Goal: Information Seeking & Learning: Learn about a topic

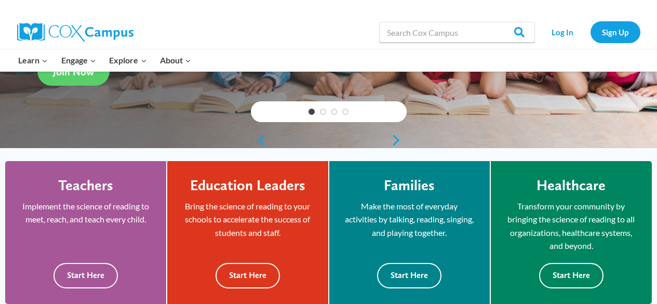
scroll to position [208, 0]
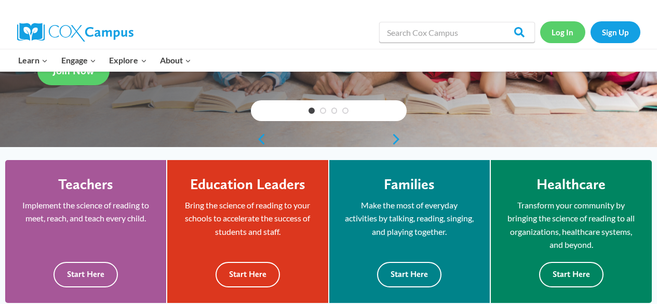
click at [561, 30] on link "Log In" at bounding box center [562, 31] width 45 height 21
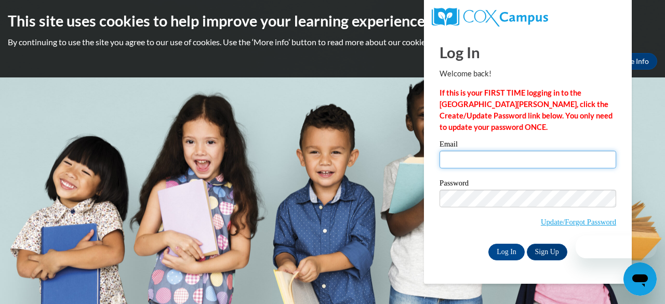
click at [503, 156] on input "Email" at bounding box center [527, 160] width 177 height 18
type input "[EMAIL_ADDRESS][DOMAIN_NAME]"
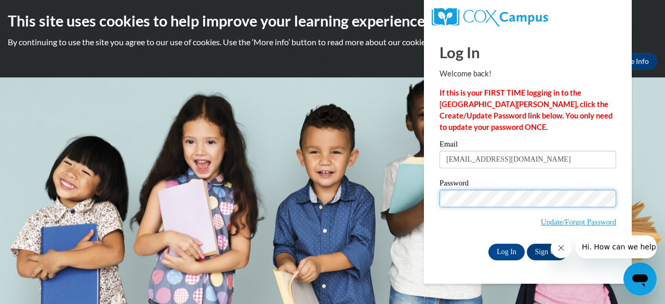
click at [488, 244] on input "Log In" at bounding box center [506, 252] width 36 height 17
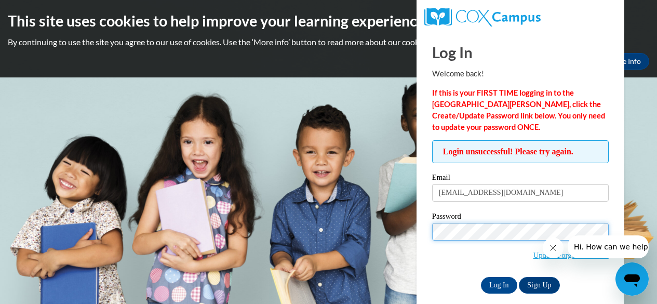
click at [481, 277] on input "Log In" at bounding box center [499, 285] width 36 height 17
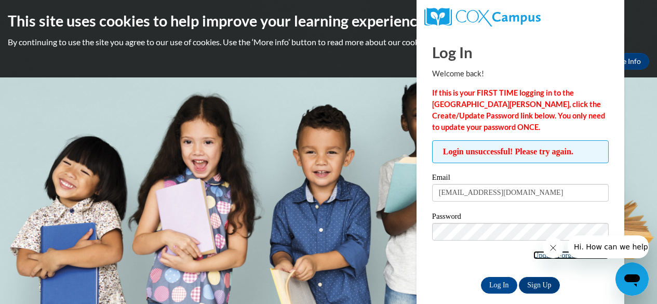
click at [535, 251] on link "Update/Forgot Password" at bounding box center [570, 255] width 75 height 8
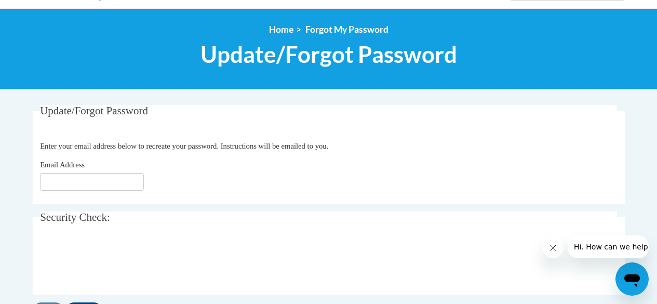
scroll to position [104, 0]
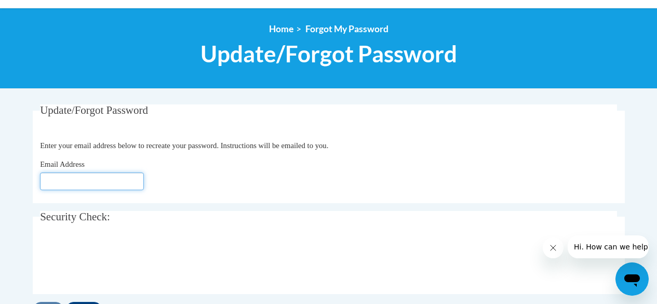
click at [110, 180] on input "Email Address" at bounding box center [92, 181] width 104 height 18
type input "[EMAIL_ADDRESS][DOMAIN_NAME]"
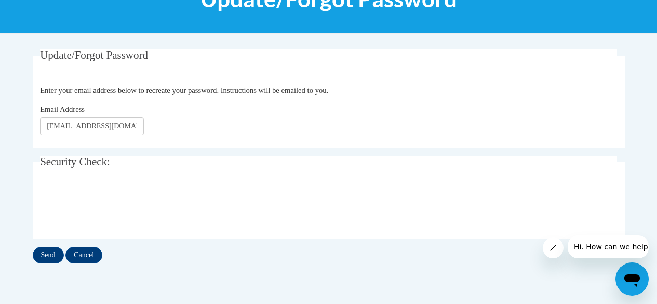
scroll to position [208, 0]
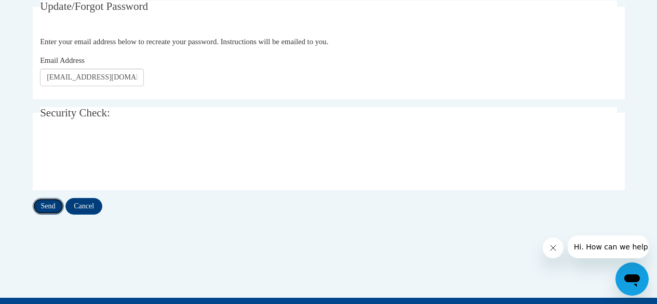
click at [48, 207] on input "Send" at bounding box center [48, 206] width 31 height 17
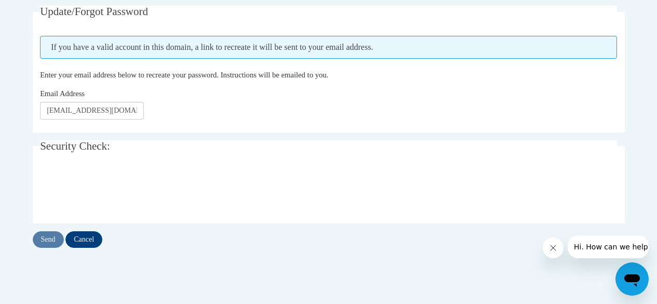
scroll to position [208, 0]
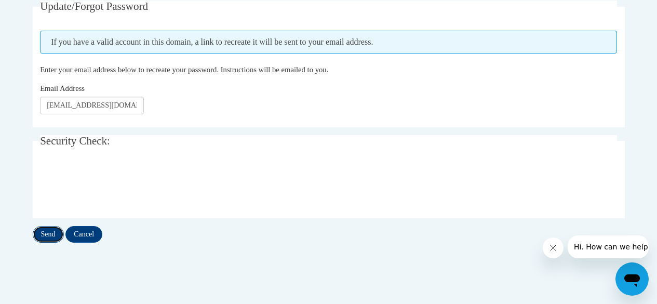
click at [47, 235] on input "Send" at bounding box center [48, 234] width 31 height 17
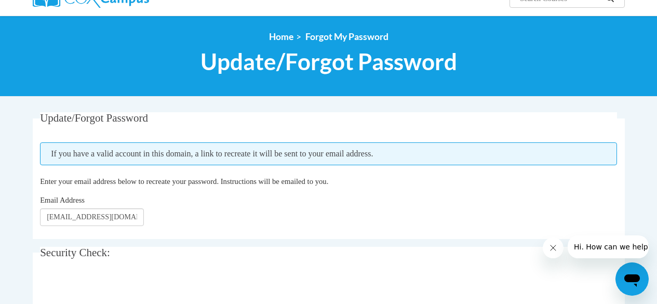
scroll to position [52, 0]
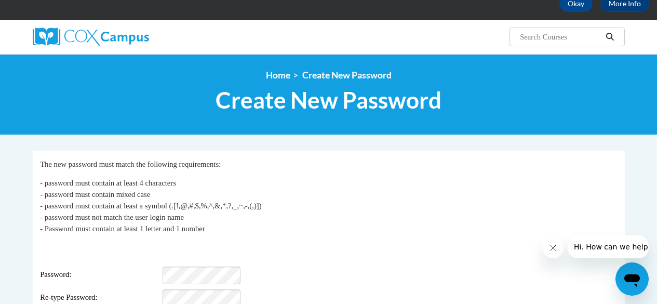
scroll to position [104, 0]
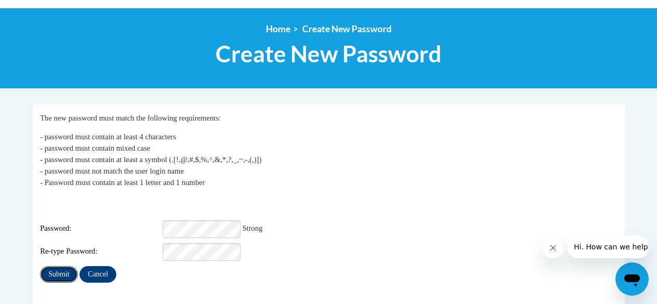
click at [57, 270] on input "Submit" at bounding box center [58, 274] width 37 height 17
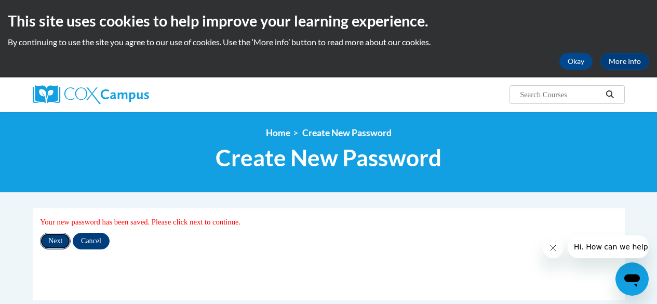
click at [58, 244] on input "Next" at bounding box center [55, 241] width 31 height 17
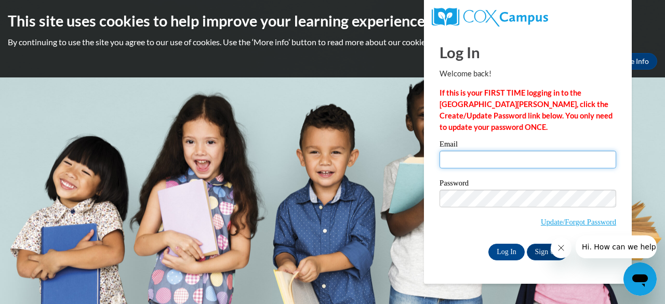
type input "daileymelissa@aasd.k12.wi.us"
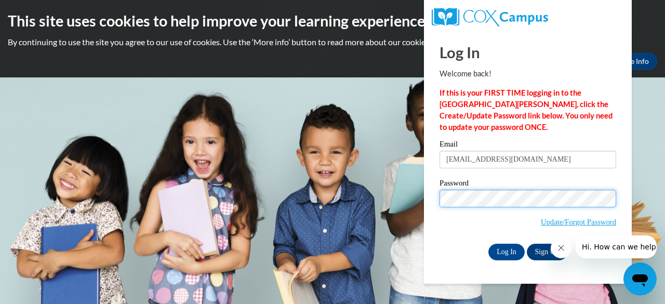
click at [488, 244] on input "Log In" at bounding box center [506, 252] width 36 height 17
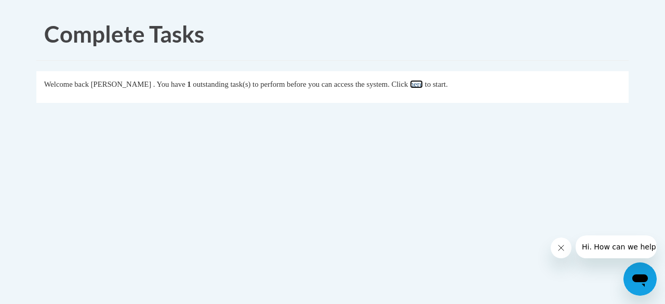
click at [423, 84] on link "here" at bounding box center [416, 84] width 13 height 8
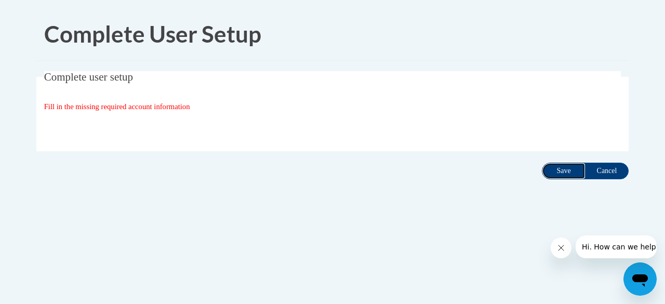
click at [569, 168] on input "Save" at bounding box center [564, 171] width 44 height 17
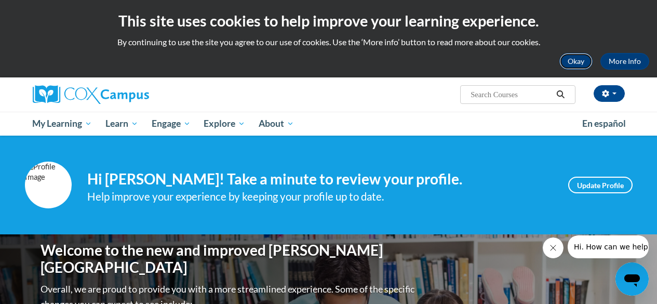
click at [563, 62] on button "Okay" at bounding box center [575, 61] width 33 height 17
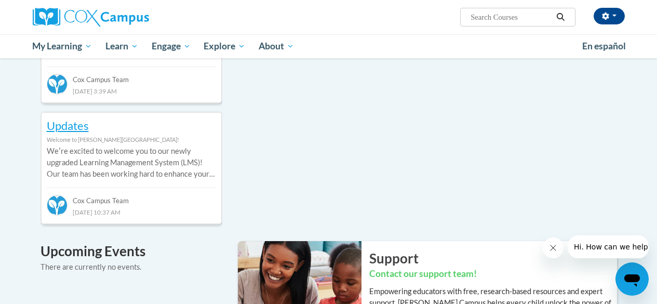
scroll to position [456, 0]
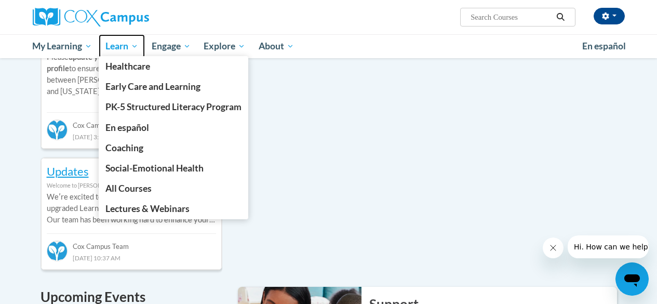
click at [117, 46] on span "Learn" at bounding box center [121, 46] width 33 height 12
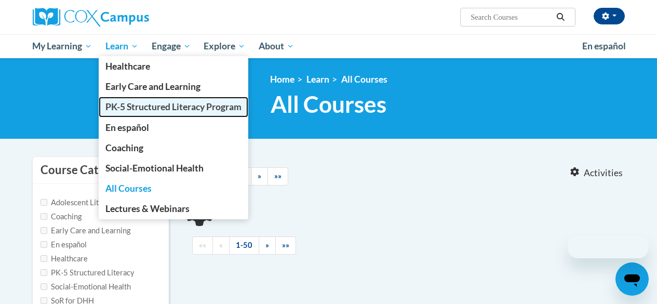
click at [133, 104] on span "PK-5 Structured Literacy Program" at bounding box center [173, 106] width 136 height 11
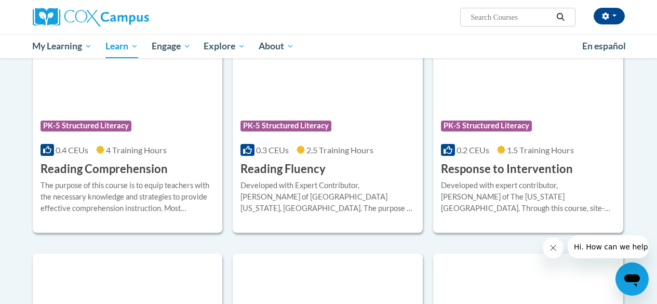
scroll to position [943, 0]
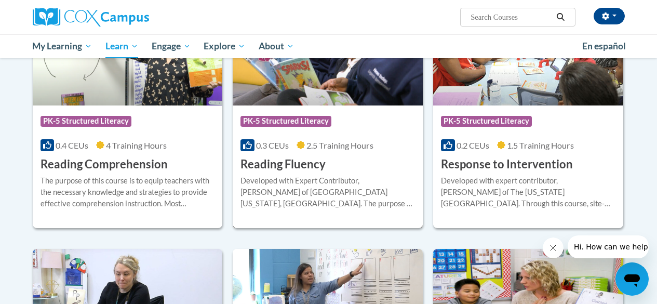
click at [341, 158] on div "Course Category: PK-5 Structured Literacy 0.3 CEUs 2.5 Training Hours COURSE Re…" at bounding box center [328, 138] width 190 height 66
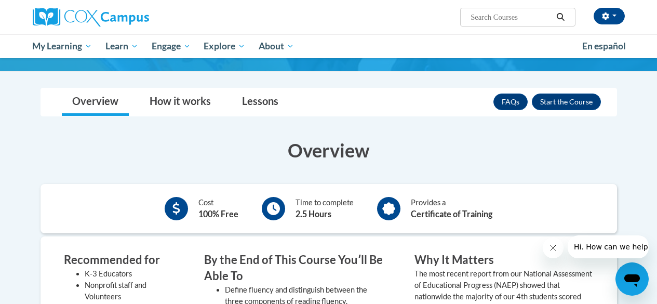
scroll to position [156, 0]
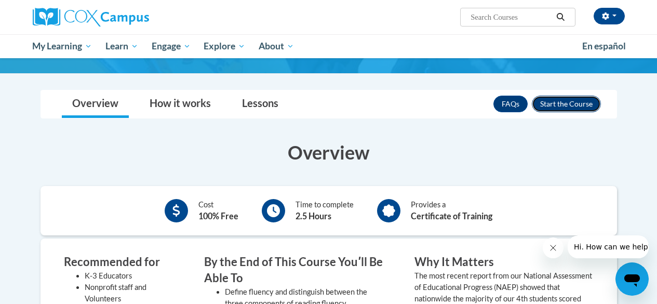
click at [579, 96] on button "Enroll" at bounding box center [566, 104] width 69 height 17
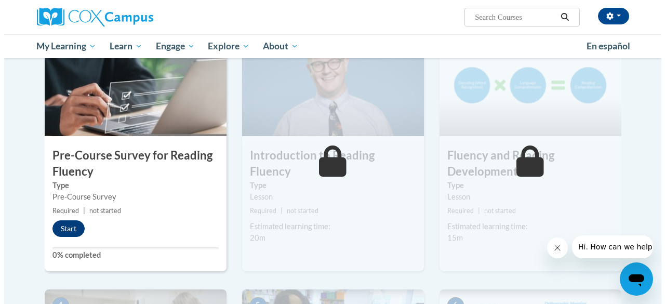
scroll to position [260, 0]
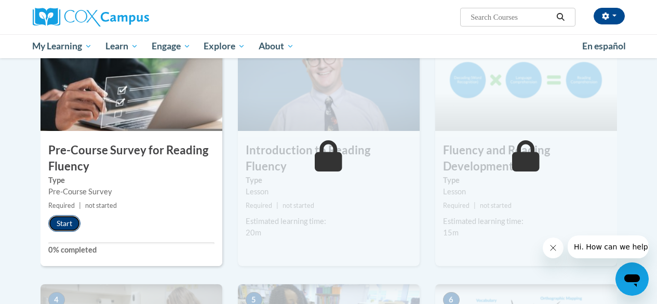
click at [61, 224] on button "Start" at bounding box center [64, 223] width 32 height 17
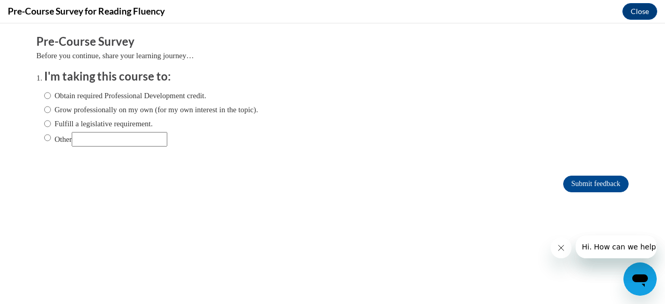
scroll to position [0, 0]
click at [84, 122] on label "Fulfill a legislative requirement." at bounding box center [98, 123] width 109 height 11
click at [44, 124] on input "Fulfill a legislative requirement." at bounding box center [47, 123] width 7 height 11
radio input "true"
click at [613, 183] on input "Submit feedback" at bounding box center [595, 184] width 65 height 17
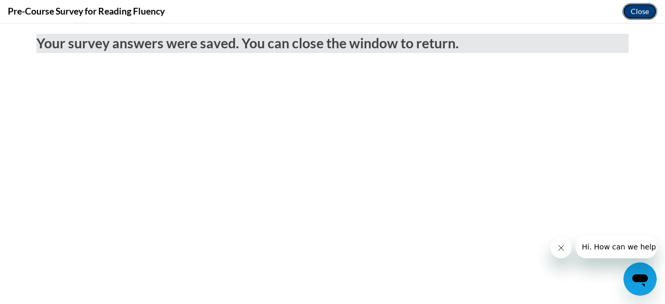
click at [640, 9] on button "Close" at bounding box center [639, 11] width 35 height 17
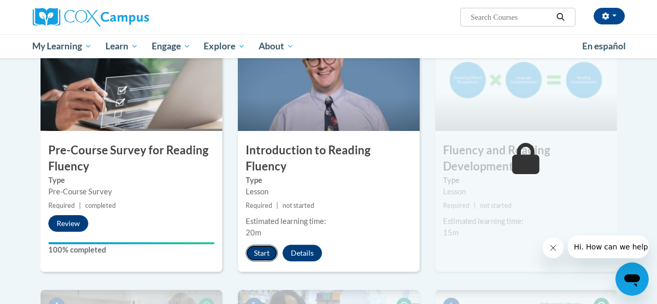
click at [270, 245] on button "Start" at bounding box center [262, 253] width 32 height 17
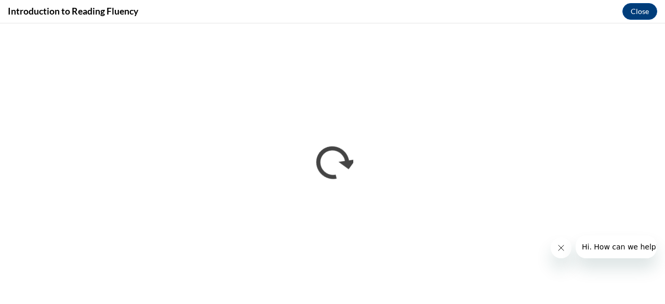
click at [558, 246] on icon "Close message from company" at bounding box center [560, 247] width 5 height 5
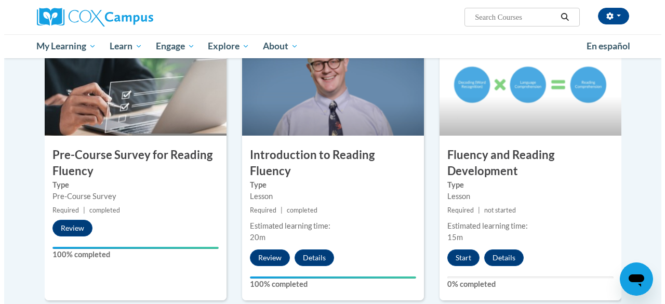
scroll to position [312, 0]
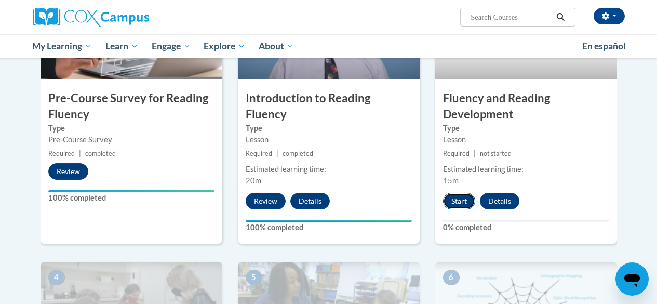
click at [455, 202] on button "Start" at bounding box center [459, 201] width 32 height 17
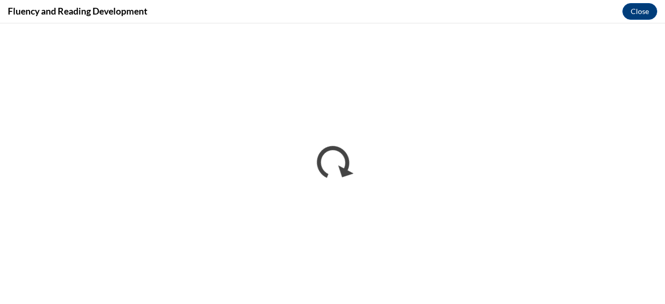
scroll to position [0, 0]
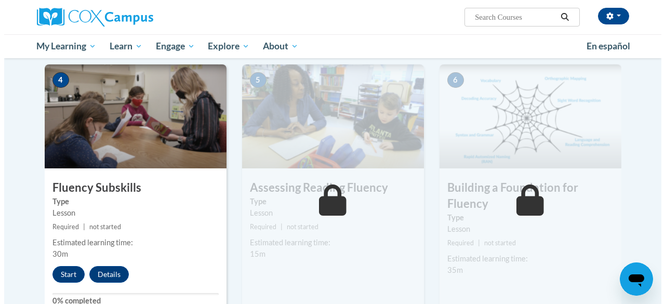
scroll to position [519, 0]
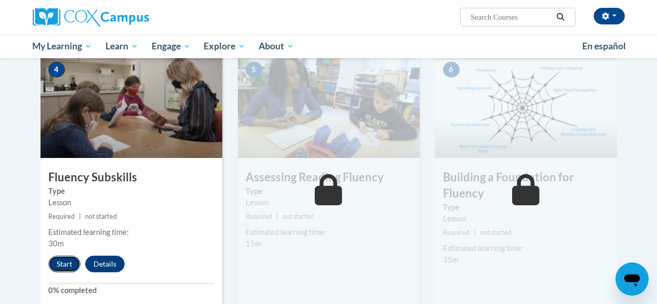
click at [53, 270] on button "Start" at bounding box center [64, 263] width 32 height 17
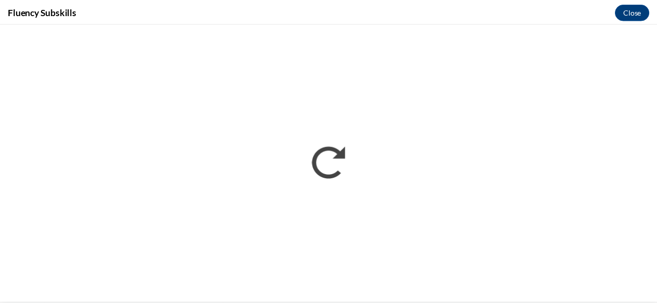
scroll to position [0, 0]
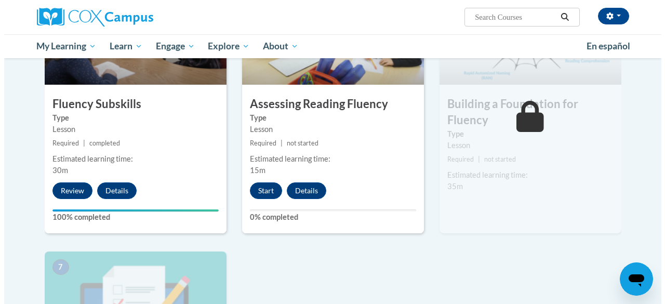
scroll to position [549, 0]
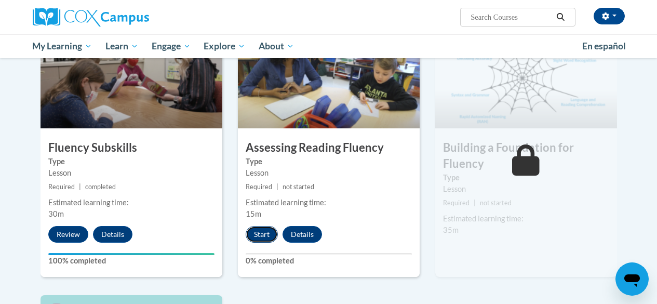
click at [263, 238] on button "Start" at bounding box center [262, 234] width 32 height 17
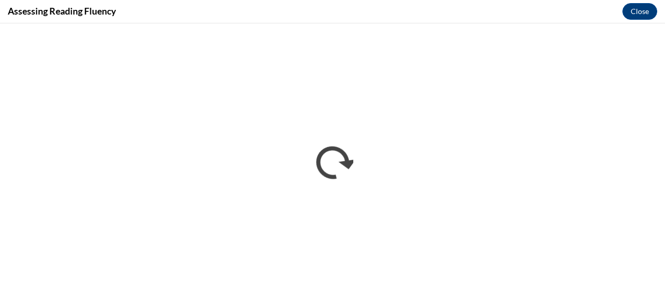
scroll to position [0, 0]
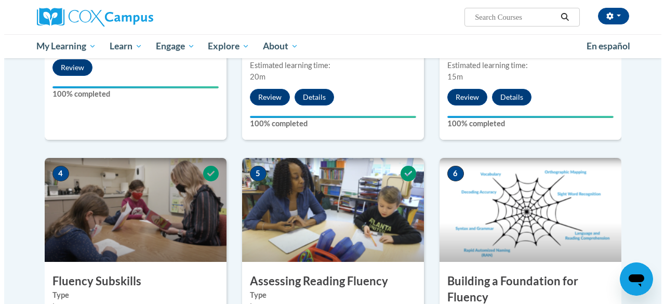
scroll to position [571, 0]
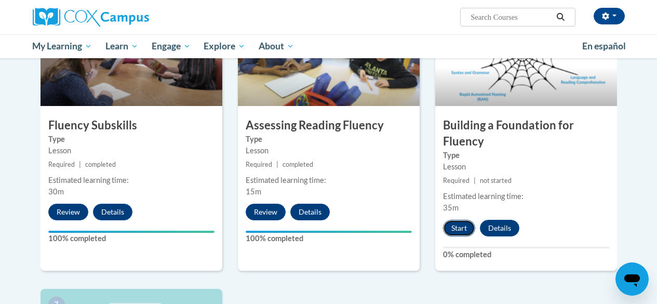
click at [460, 230] on button "Start" at bounding box center [459, 228] width 32 height 17
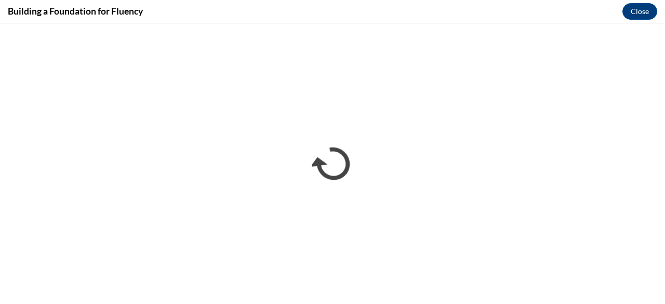
scroll to position [0, 0]
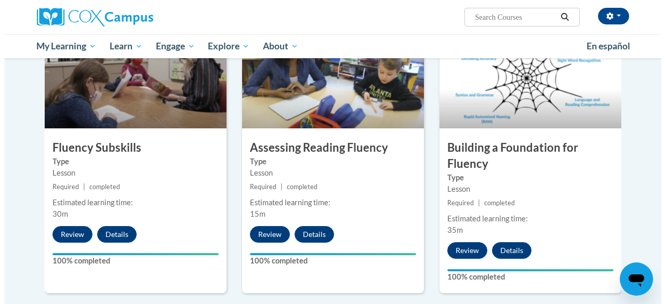
scroll to position [809, 0]
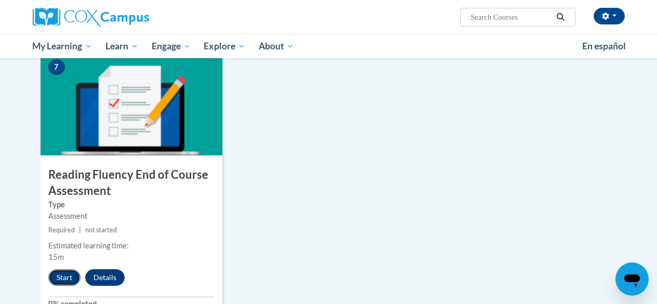
click at [67, 269] on button "Start" at bounding box center [64, 277] width 32 height 17
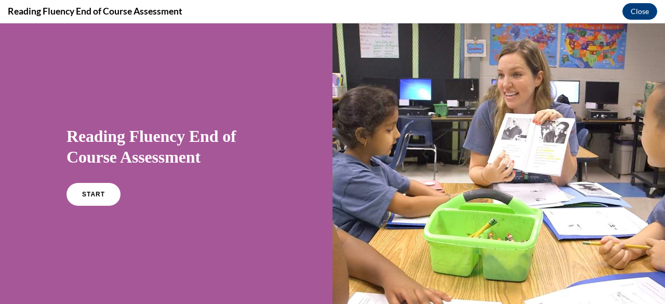
scroll to position [0, 0]
click at [97, 201] on link "START" at bounding box center [93, 194] width 57 height 24
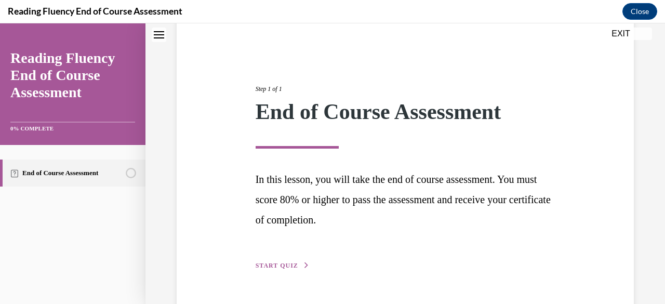
scroll to position [114, 0]
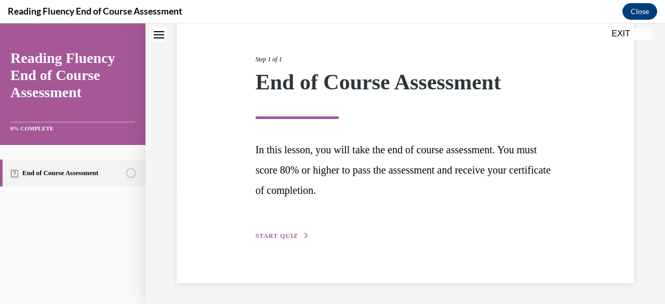
click at [289, 232] on button "START QUIZ" at bounding box center [282, 235] width 54 height 9
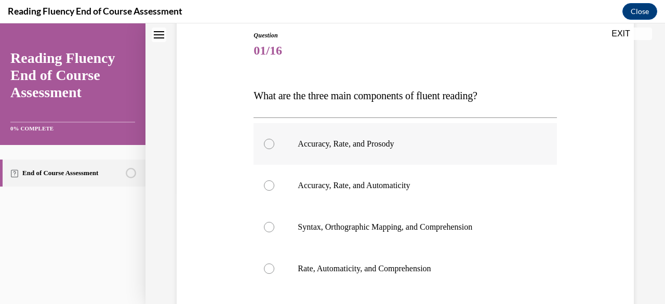
click at [320, 141] on p "Accuracy, Rate, and Prosody" at bounding box center [414, 144] width 233 height 10
click at [274, 141] on input "Accuracy, Rate, and Prosody" at bounding box center [269, 144] width 10 height 10
radio input "true"
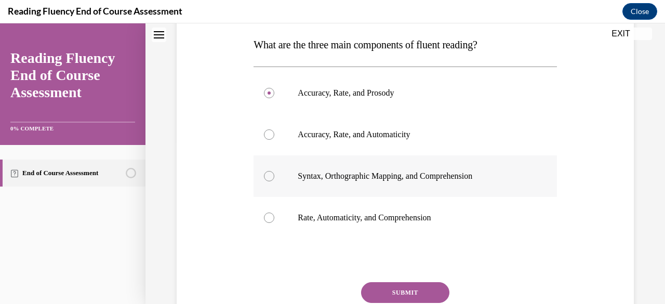
scroll to position [218, 0]
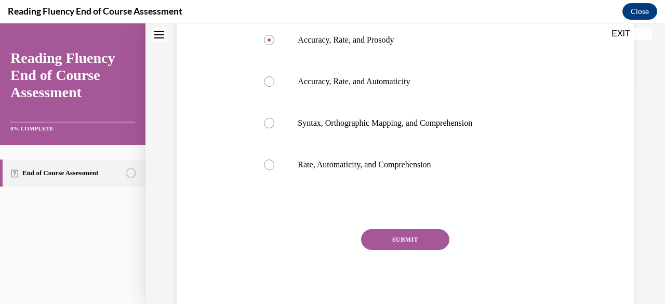
click at [418, 236] on button "SUBMIT" at bounding box center [405, 239] width 88 height 21
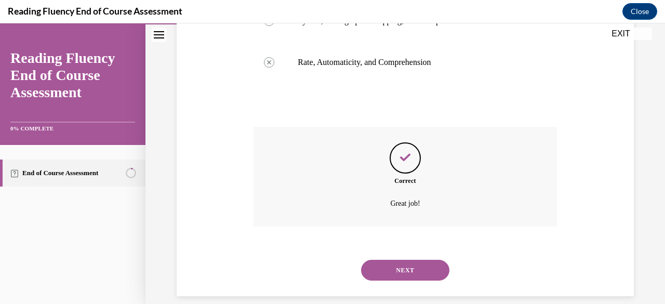
scroll to position [332, 0]
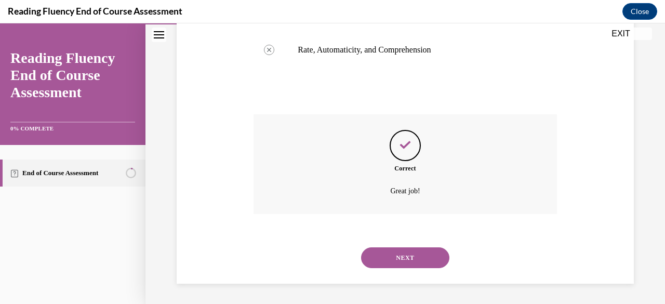
click at [411, 253] on button "NEXT" at bounding box center [405, 257] width 88 height 21
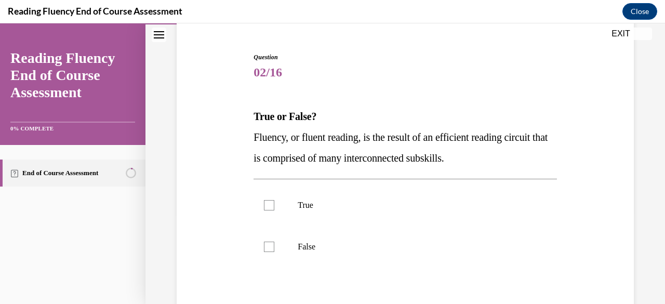
scroll to position [104, 0]
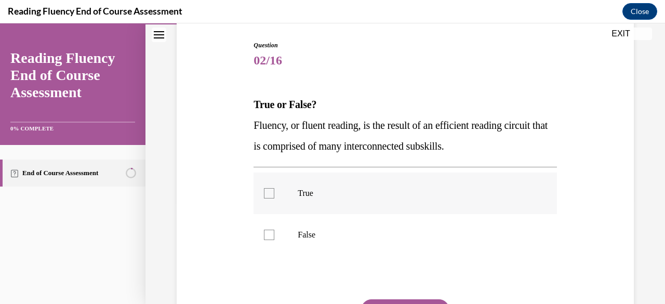
click at [419, 200] on label "True" at bounding box center [404, 193] width 303 height 42
click at [274, 198] on input "True" at bounding box center [269, 193] width 10 height 10
checkbox input "true"
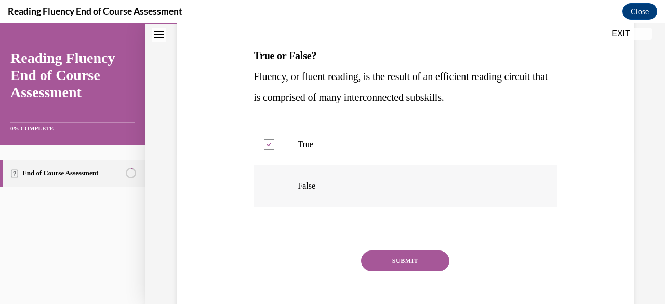
scroll to position [156, 0]
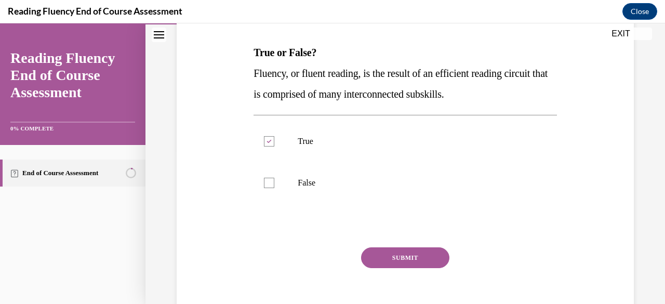
click at [419, 254] on button "SUBMIT" at bounding box center [405, 257] width 88 height 21
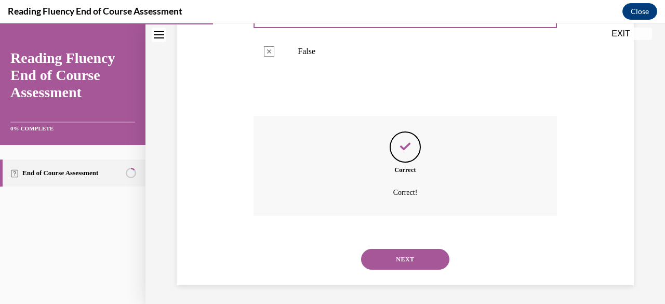
scroll to position [289, 0]
click at [412, 254] on button "NEXT" at bounding box center [405, 257] width 88 height 21
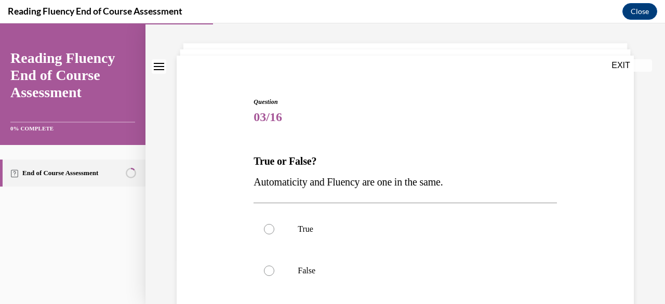
scroll to position [52, 0]
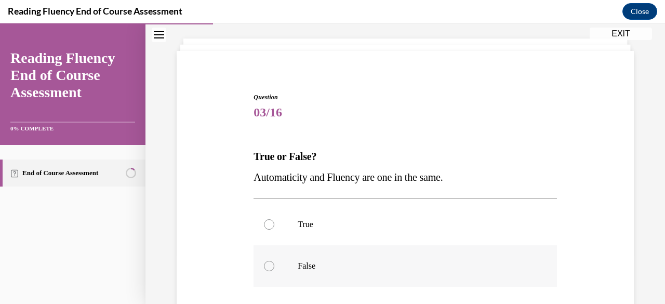
click at [410, 254] on label "False" at bounding box center [404, 266] width 303 height 42
click at [274, 261] on input "False" at bounding box center [269, 266] width 10 height 10
radio input "true"
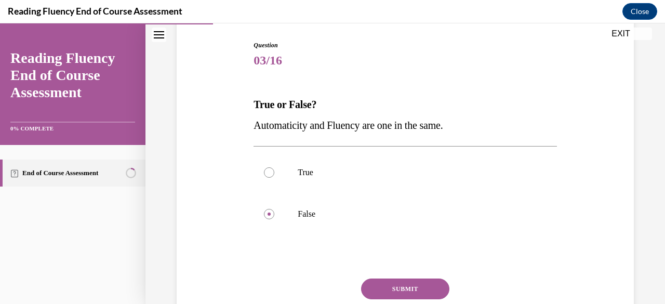
click at [427, 286] on button "SUBMIT" at bounding box center [405, 288] width 88 height 21
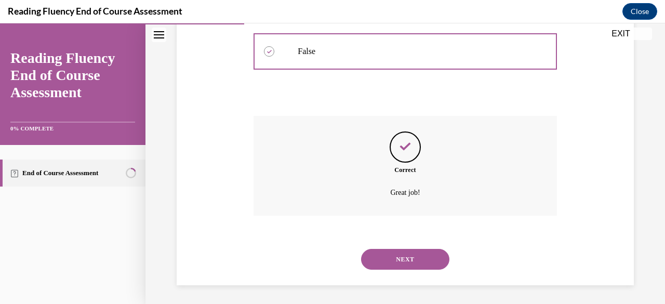
scroll to position [268, 0]
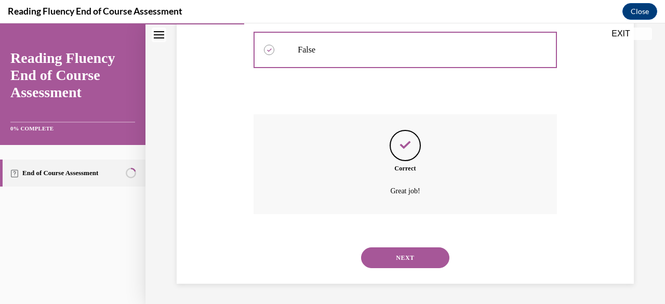
click at [401, 257] on button "NEXT" at bounding box center [405, 257] width 88 height 21
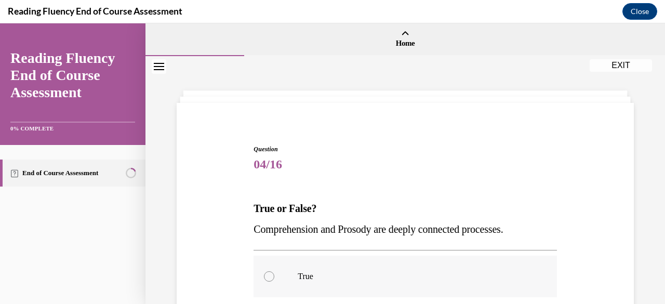
scroll to position [52, 0]
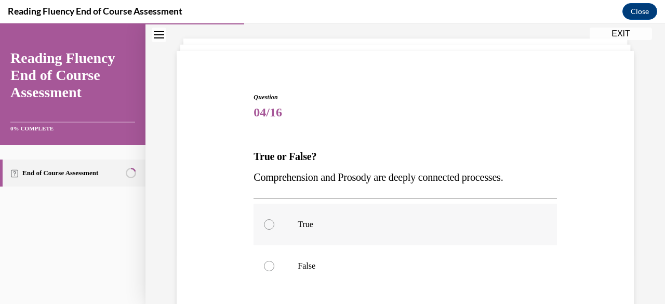
click at [405, 224] on p "True" at bounding box center [414, 224] width 233 height 10
click at [274, 224] on input "True" at bounding box center [269, 224] width 10 height 10
radio input "true"
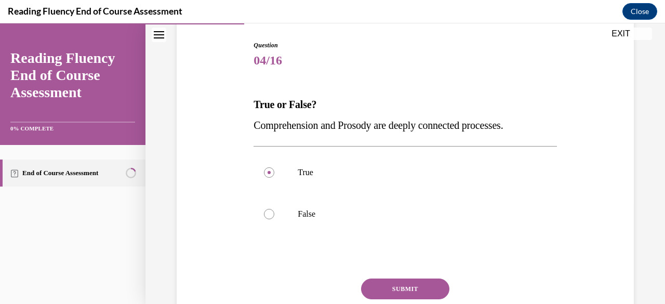
click at [403, 283] on button "SUBMIT" at bounding box center [405, 288] width 88 height 21
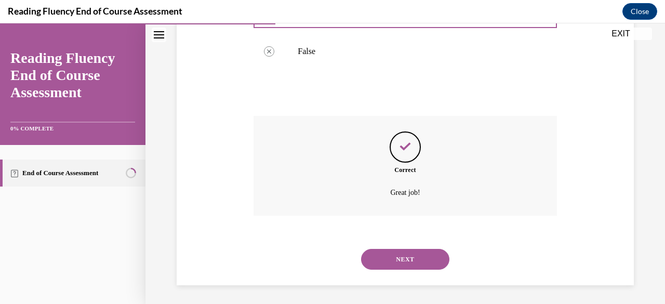
scroll to position [268, 0]
click at [416, 255] on button "NEXT" at bounding box center [405, 257] width 88 height 21
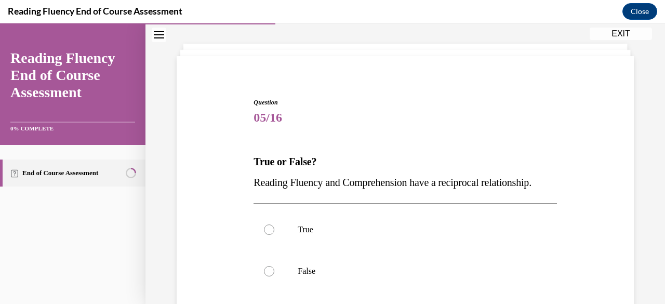
scroll to position [52, 0]
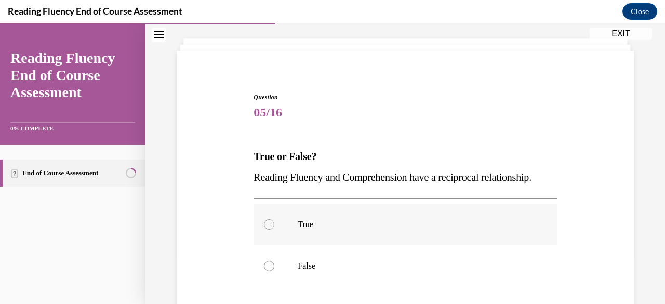
click at [420, 230] on p "True" at bounding box center [414, 224] width 233 height 10
click at [274, 230] on input "True" at bounding box center [269, 224] width 10 height 10
radio input "true"
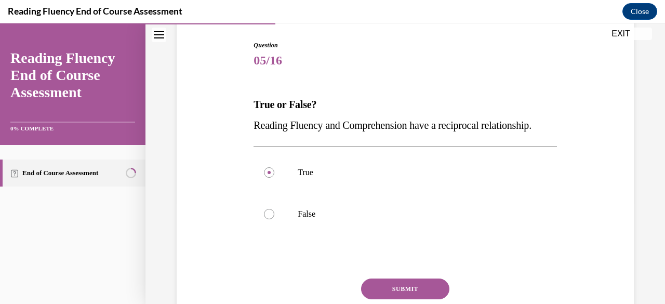
scroll to position [156, 0]
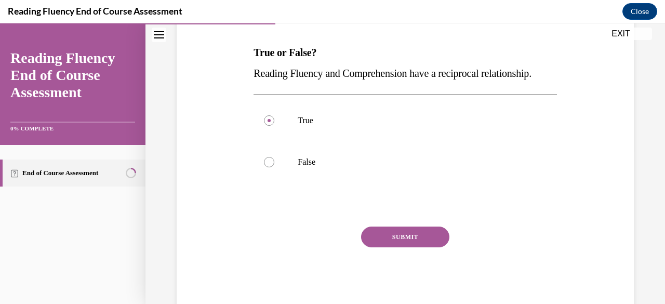
click at [414, 247] on button "SUBMIT" at bounding box center [405, 236] width 88 height 21
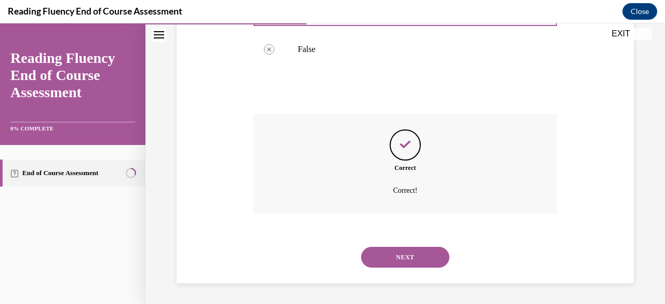
scroll to position [289, 0]
click at [414, 259] on button "NEXT" at bounding box center [405, 257] width 88 height 21
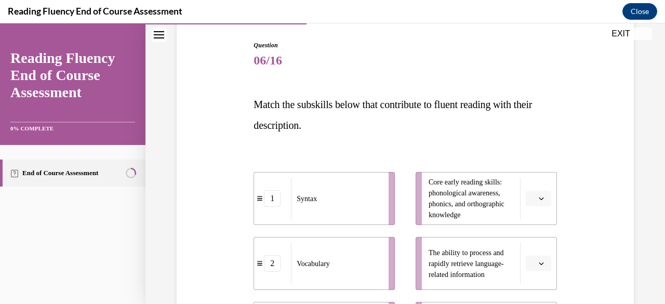
scroll to position [156, 0]
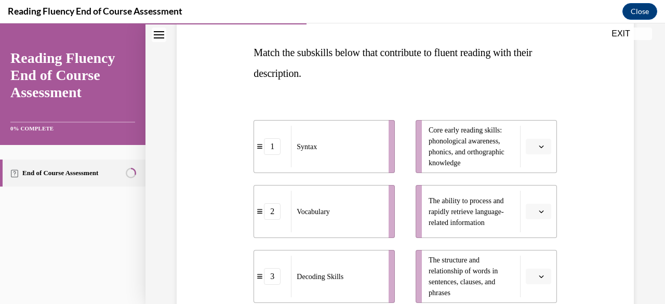
click at [539, 146] on icon "button" at bounding box center [541, 146] width 5 height 3
click at [531, 226] on div "3" at bounding box center [530, 232] width 26 height 21
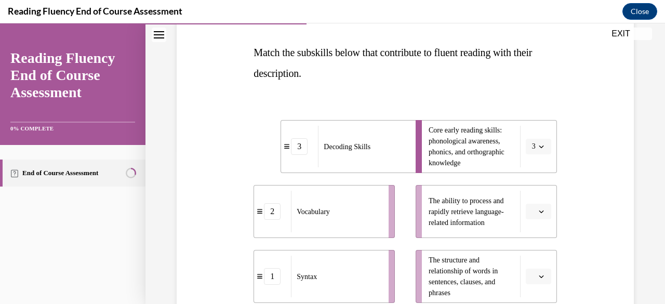
scroll to position [208, 0]
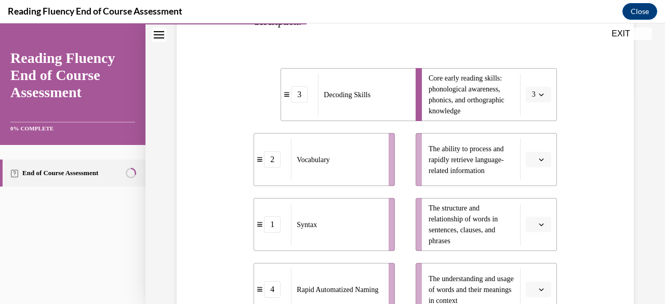
click at [543, 164] on button "button" at bounding box center [538, 160] width 25 height 16
click at [520, 268] on div "4" at bounding box center [530, 265] width 26 height 21
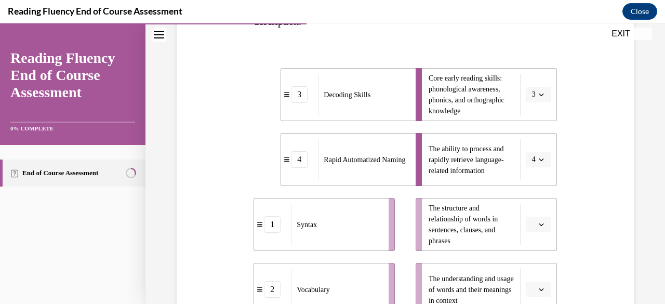
click at [539, 225] on button "button" at bounding box center [538, 225] width 25 height 16
click at [526, 132] on div "1" at bounding box center [530, 138] width 26 height 21
click at [539, 289] on icon "button" at bounding box center [541, 289] width 5 height 3
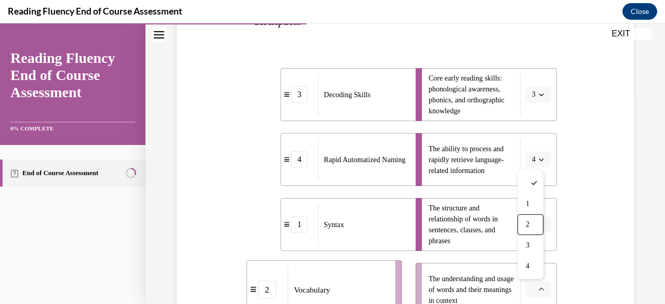
click at [533, 226] on div "2" at bounding box center [530, 224] width 26 height 21
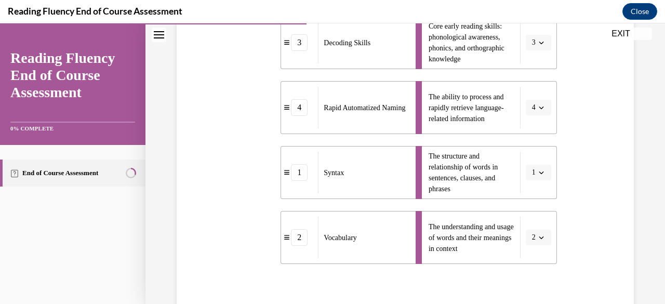
scroll to position [312, 0]
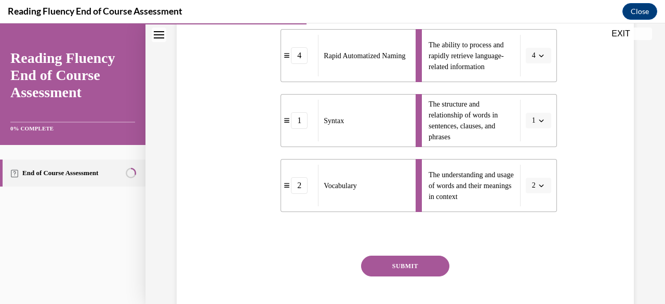
click at [418, 268] on button "SUBMIT" at bounding box center [405, 265] width 88 height 21
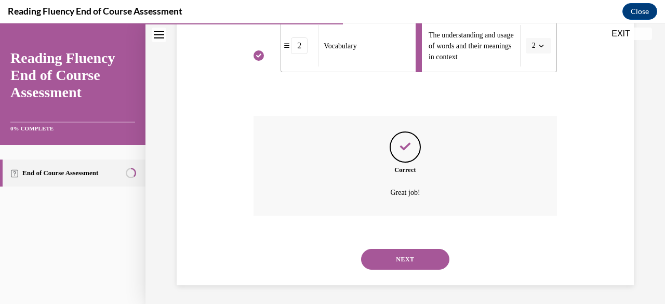
scroll to position [453, 0]
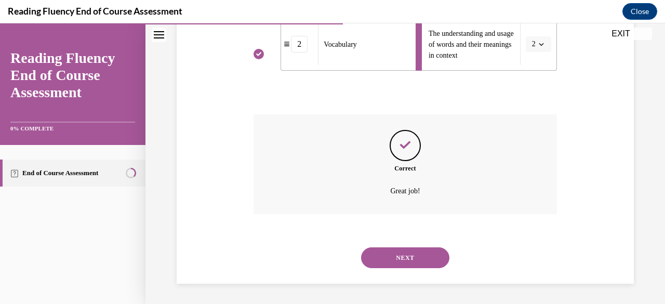
click at [432, 260] on button "NEXT" at bounding box center [405, 257] width 88 height 21
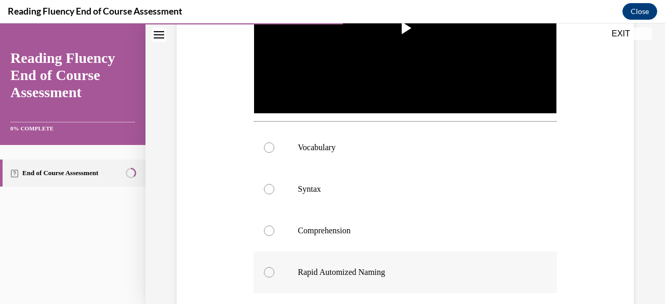
scroll to position [312, 0]
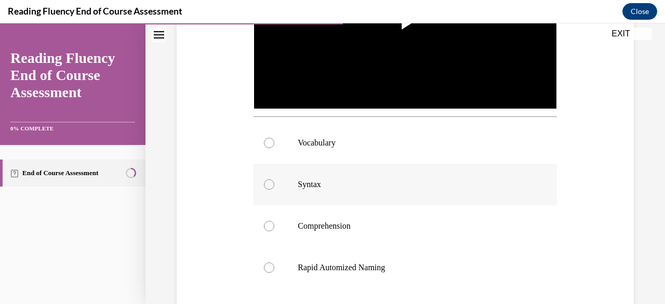
drag, startPoint x: 368, startPoint y: 184, endPoint x: 372, endPoint y: 191, distance: 7.8
click at [368, 184] on p "Syntax" at bounding box center [414, 184] width 233 height 10
click at [274, 184] on input "Syntax" at bounding box center [269, 184] width 10 height 10
radio input "true"
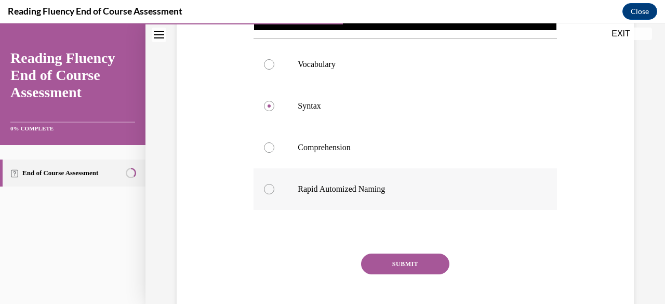
scroll to position [415, 0]
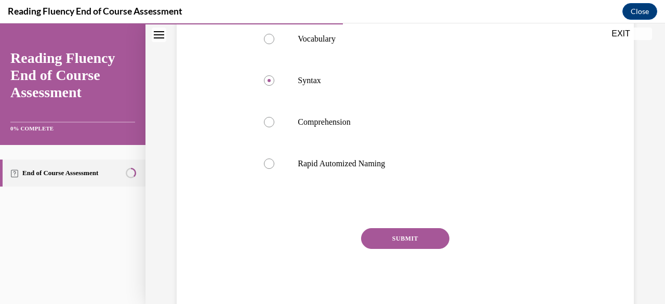
click at [400, 237] on button "SUBMIT" at bounding box center [405, 238] width 88 height 21
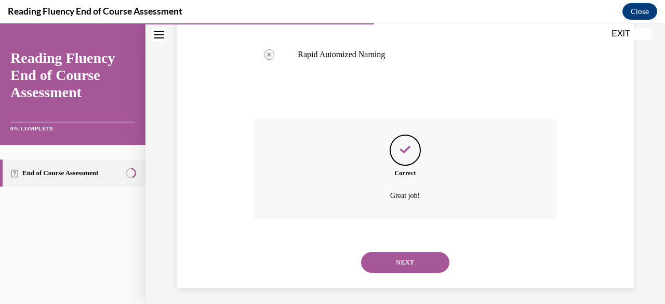
scroll to position [527, 0]
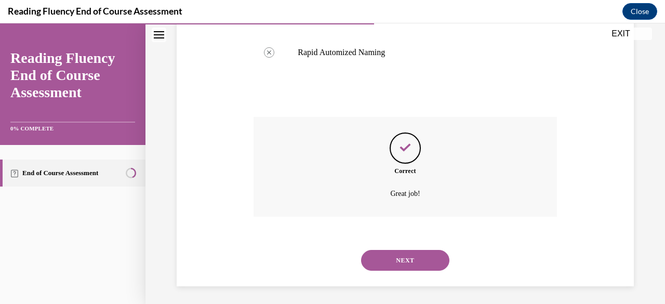
click at [396, 252] on button "NEXT" at bounding box center [405, 260] width 88 height 21
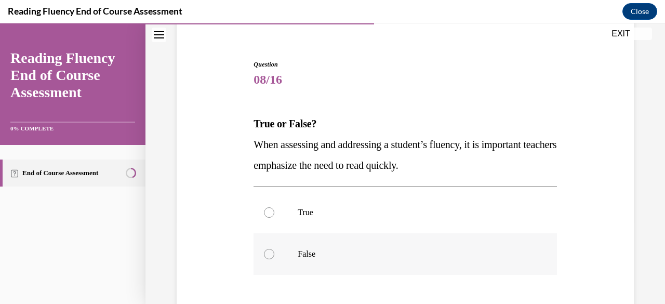
scroll to position [104, 0]
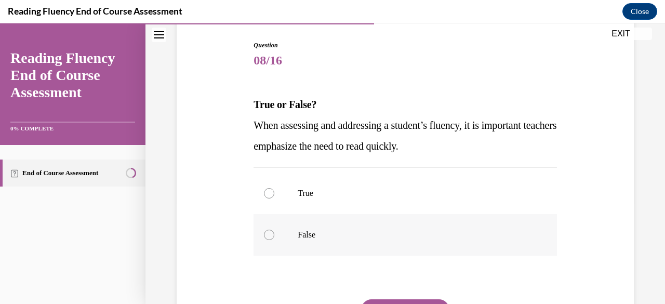
click at [389, 238] on p "False" at bounding box center [414, 235] width 233 height 10
click at [274, 238] on input "False" at bounding box center [269, 235] width 10 height 10
radio input "true"
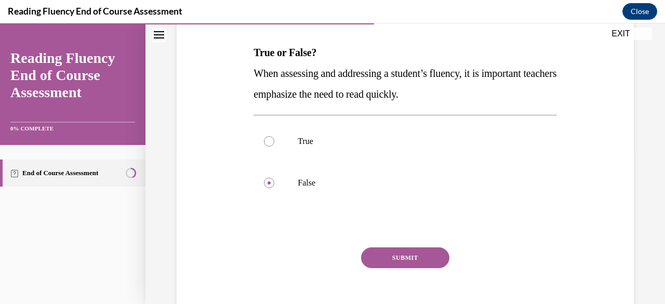
click at [403, 258] on button "SUBMIT" at bounding box center [405, 257] width 88 height 21
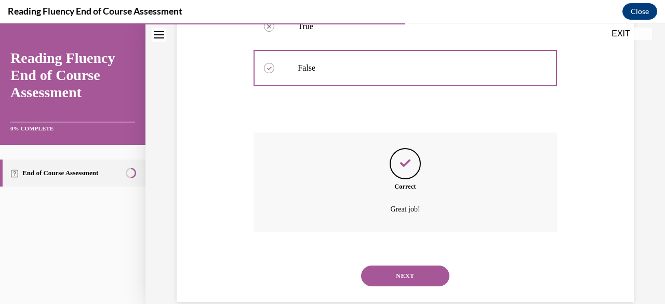
scroll to position [289, 0]
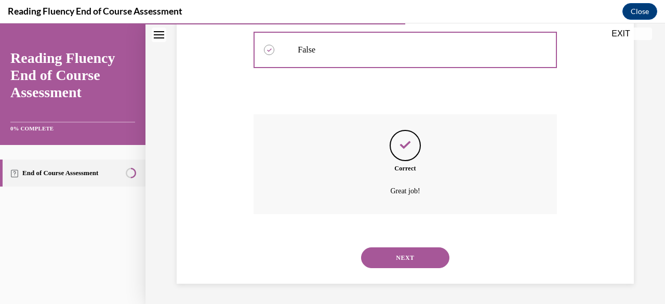
click at [402, 260] on button "NEXT" at bounding box center [405, 257] width 88 height 21
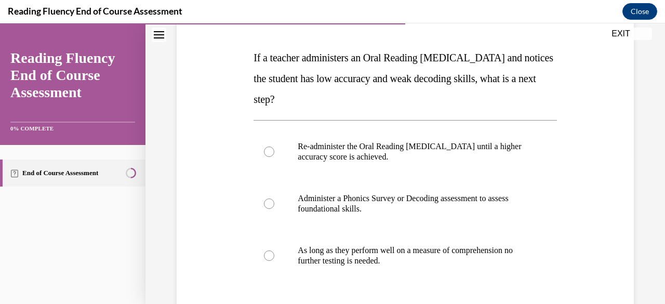
scroll to position [156, 0]
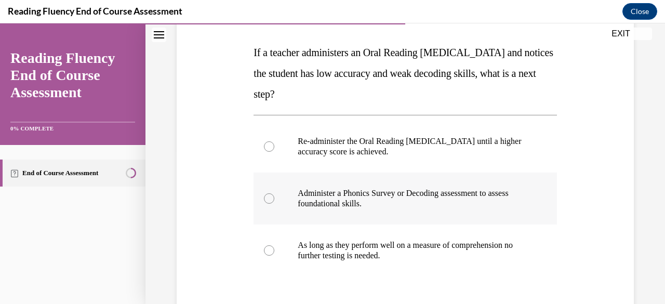
click at [355, 193] on p "Administer a Phonics Survey or Decoding assessment to assess foundational skill…" at bounding box center [414, 198] width 233 height 21
click at [274, 193] on input "Administer a Phonics Survey or Decoding assessment to assess foundational skill…" at bounding box center [269, 198] width 10 height 10
radio input "true"
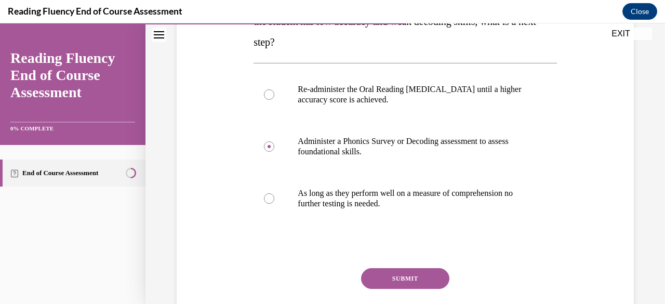
click at [418, 276] on button "SUBMIT" at bounding box center [405, 278] width 88 height 21
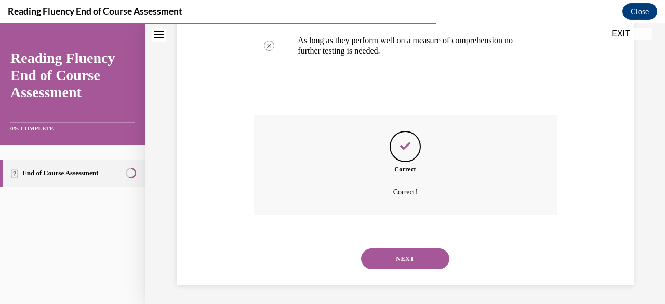
scroll to position [361, 0]
click at [419, 260] on button "NEXT" at bounding box center [405, 257] width 88 height 21
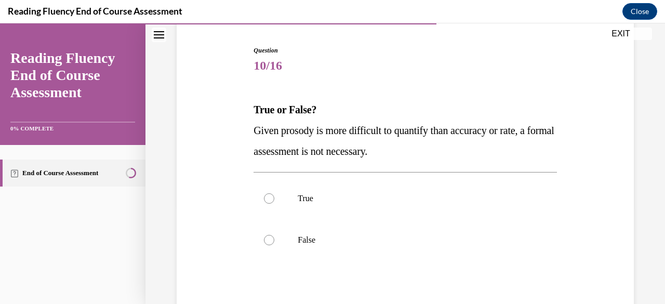
scroll to position [104, 0]
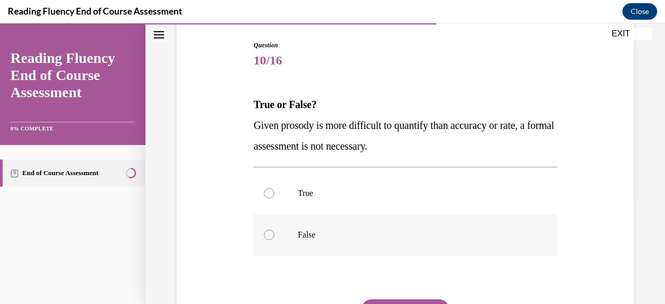
click at [418, 229] on label "False" at bounding box center [404, 235] width 303 height 42
click at [274, 230] on input "False" at bounding box center [269, 235] width 10 height 10
radio input "true"
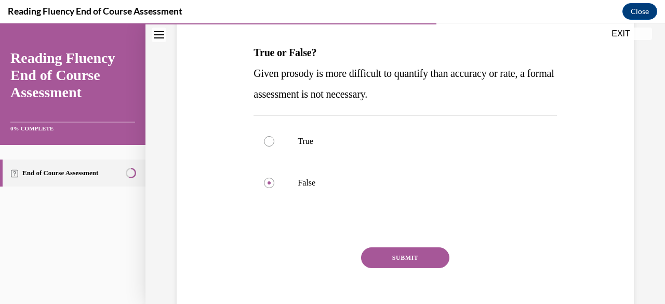
click at [407, 258] on button "SUBMIT" at bounding box center [405, 257] width 88 height 21
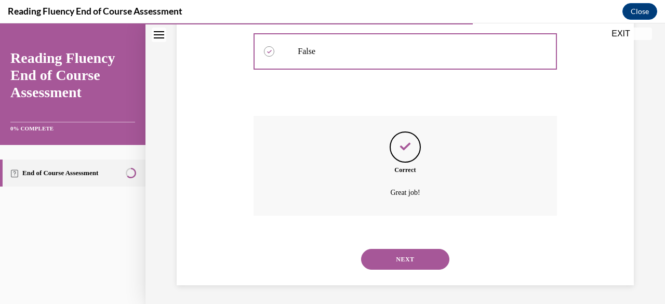
scroll to position [289, 0]
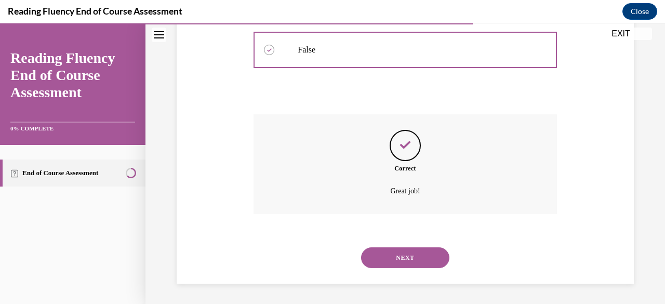
click at [408, 258] on button "NEXT" at bounding box center [405, 257] width 88 height 21
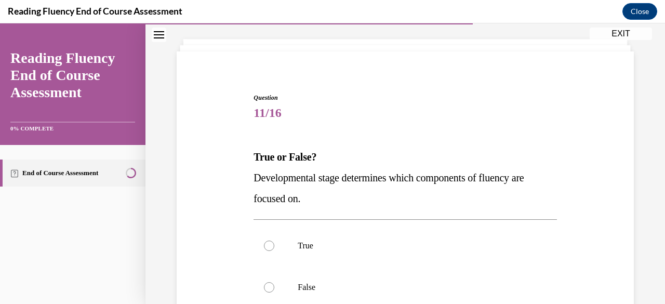
scroll to position [52, 0]
click at [436, 250] on p "True" at bounding box center [414, 245] width 233 height 10
click at [274, 250] on input "True" at bounding box center [269, 245] width 10 height 10
radio input "true"
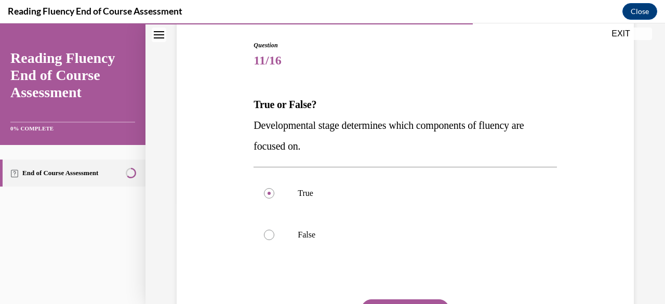
scroll to position [156, 0]
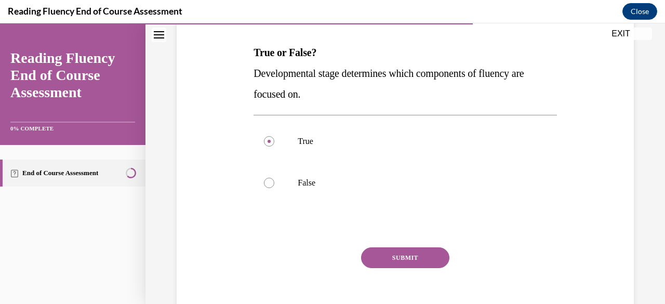
click at [434, 259] on button "SUBMIT" at bounding box center [405, 257] width 88 height 21
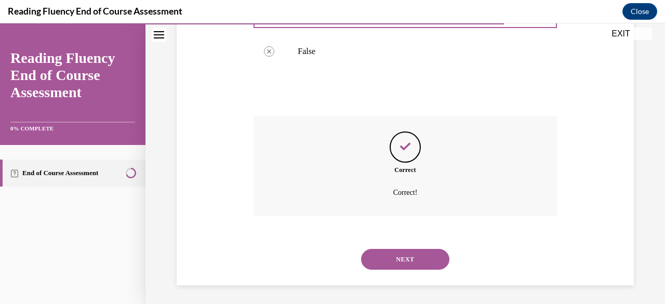
scroll to position [289, 0]
click at [414, 260] on button "NEXT" at bounding box center [405, 257] width 88 height 21
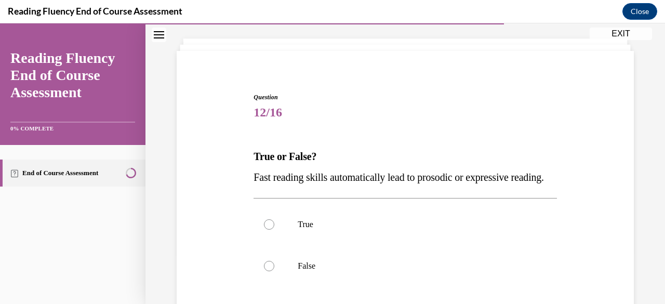
scroll to position [104, 0]
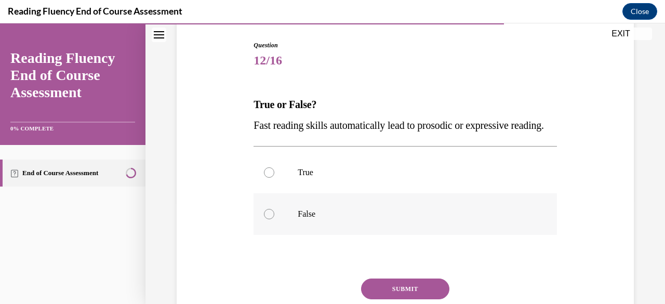
click at [403, 223] on label "False" at bounding box center [404, 214] width 303 height 42
click at [274, 219] on input "False" at bounding box center [269, 214] width 10 height 10
radio input "true"
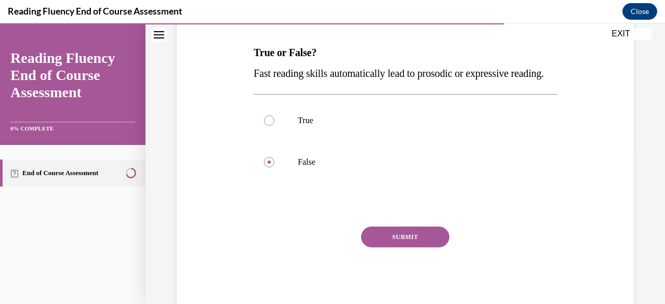
click at [412, 247] on button "SUBMIT" at bounding box center [405, 236] width 88 height 21
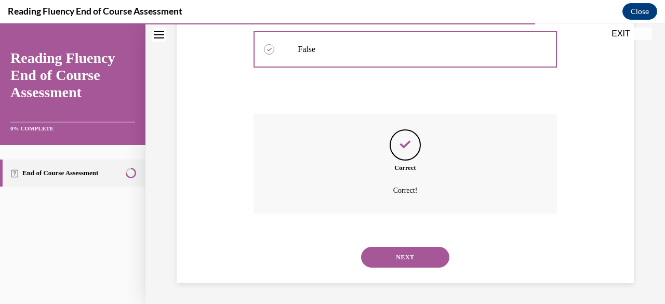
scroll to position [289, 0]
click at [398, 261] on button "NEXT" at bounding box center [405, 257] width 88 height 21
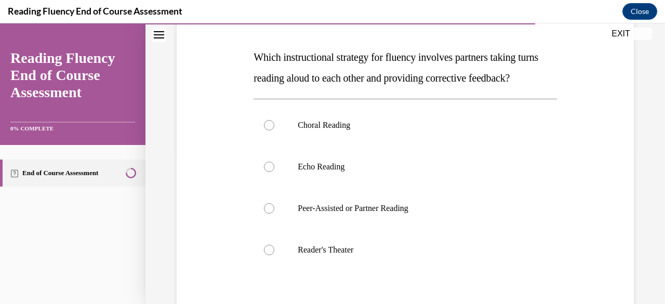
scroll to position [156, 0]
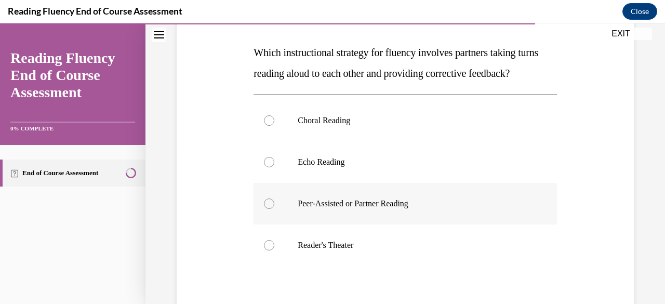
click at [389, 224] on label "Peer-Assisted or Partner Reading" at bounding box center [404, 204] width 303 height 42
click at [274, 209] on input "Peer-Assisted or Partner Reading" at bounding box center [269, 203] width 10 height 10
radio input "true"
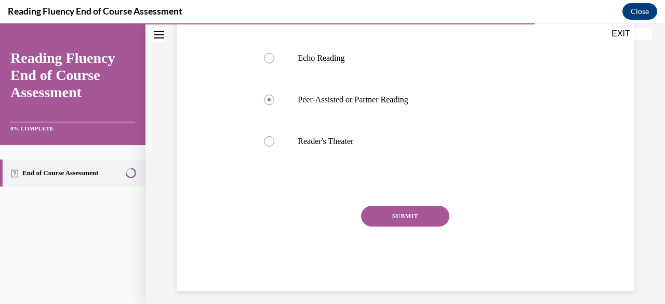
click at [391, 226] on button "SUBMIT" at bounding box center [405, 216] width 88 height 21
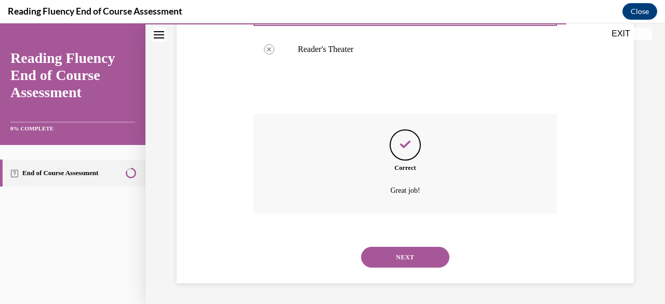
scroll to position [372, 0]
click at [400, 249] on button "NEXT" at bounding box center [405, 257] width 88 height 21
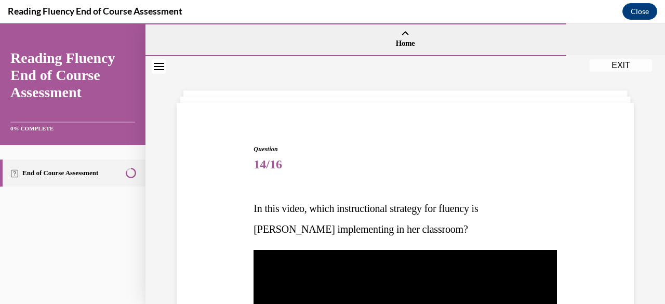
scroll to position [104, 0]
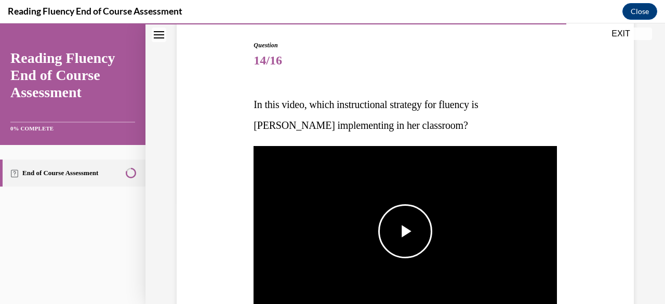
click at [405, 231] on span "Video player" at bounding box center [405, 231] width 0 height 0
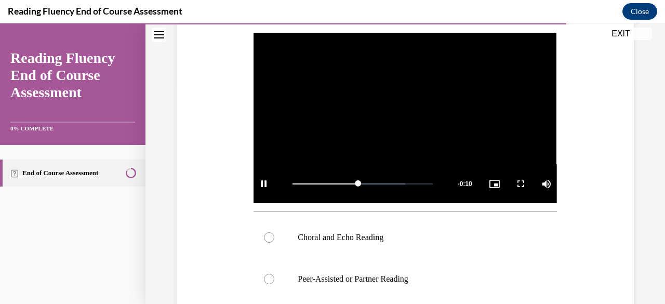
scroll to position [269, 0]
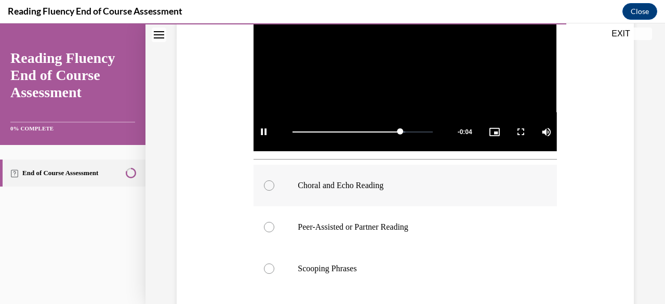
click at [312, 168] on label "Choral and Echo Reading" at bounding box center [404, 186] width 303 height 42
click at [274, 180] on input "Choral and Echo Reading" at bounding box center [269, 185] width 10 height 10
radio input "true"
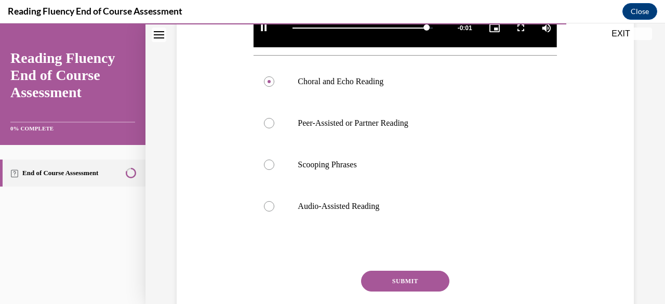
click at [384, 277] on button "SUBMIT" at bounding box center [405, 281] width 88 height 21
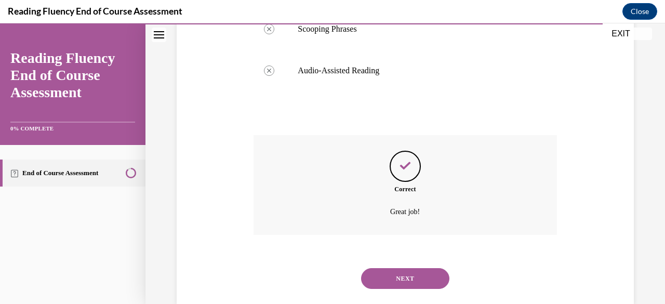
scroll to position [527, 0]
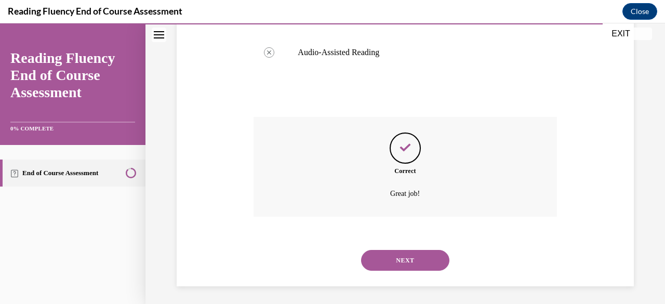
click at [394, 260] on button "NEXT" at bounding box center [405, 260] width 88 height 21
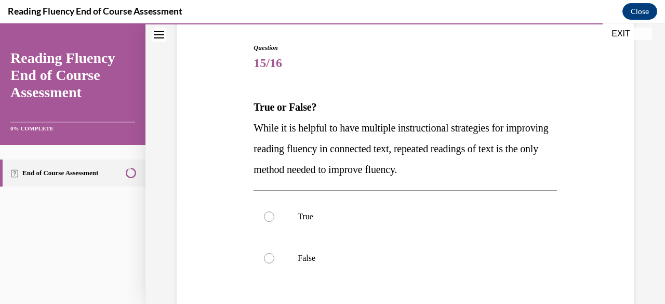
scroll to position [104, 0]
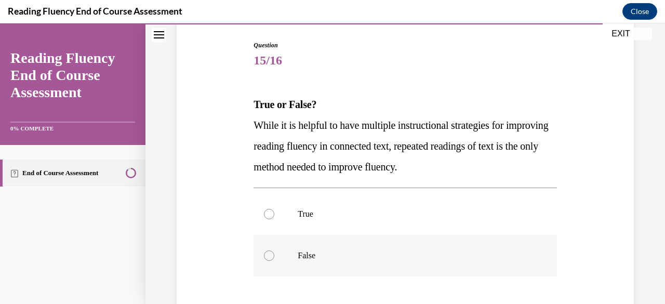
click at [389, 256] on p "False" at bounding box center [414, 255] width 233 height 10
click at [274, 256] on input "False" at bounding box center [269, 255] width 10 height 10
radio input "true"
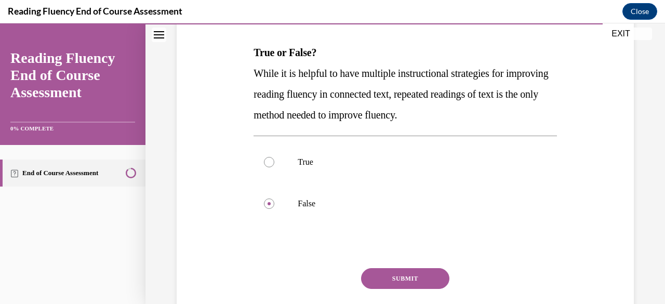
click at [398, 281] on button "SUBMIT" at bounding box center [405, 278] width 88 height 21
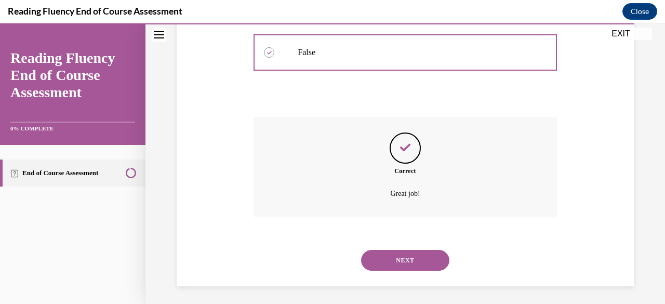
scroll to position [309, 0]
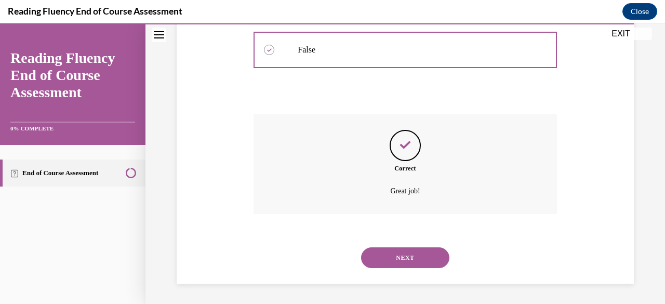
click at [397, 258] on button "NEXT" at bounding box center [405, 257] width 88 height 21
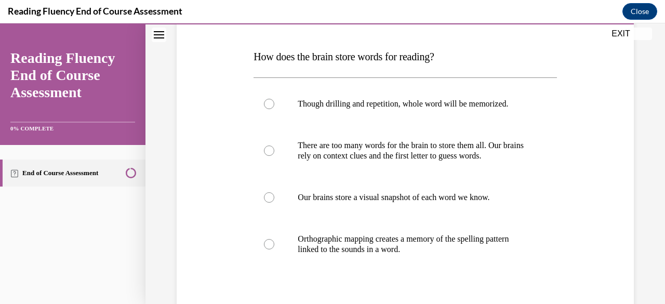
scroll to position [156, 0]
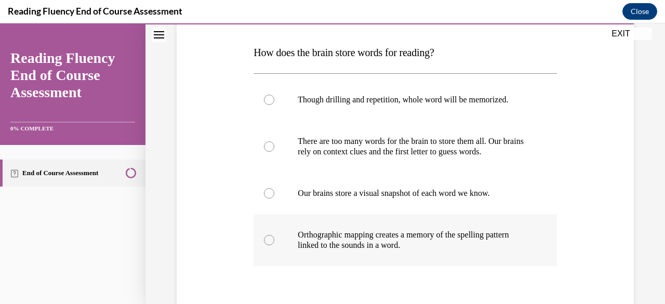
click at [400, 239] on p "Orthographic mapping creates a memory of the spelling pattern linked to the sou…" at bounding box center [414, 240] width 233 height 21
click at [274, 239] on input "Orthographic mapping creates a memory of the spelling pattern linked to the sou…" at bounding box center [269, 240] width 10 height 10
radio input "true"
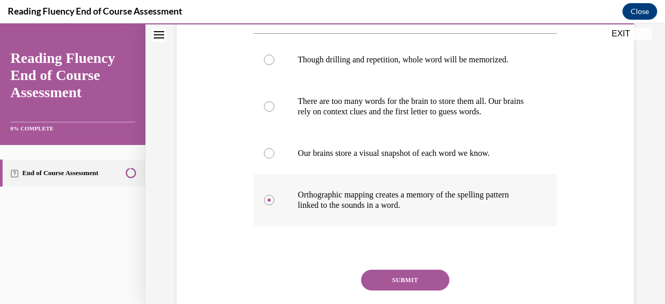
scroll to position [208, 0]
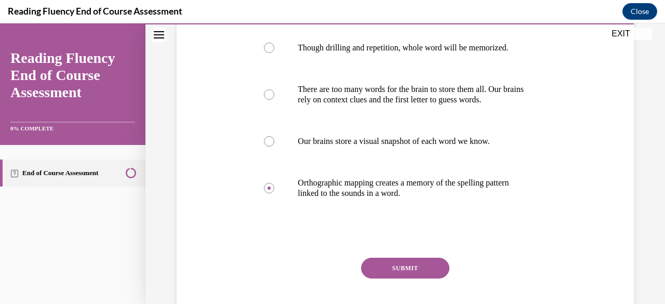
drag, startPoint x: 397, startPoint y: 271, endPoint x: 404, endPoint y: 251, distance: 20.9
click at [399, 264] on button "SUBMIT" at bounding box center [405, 268] width 88 height 21
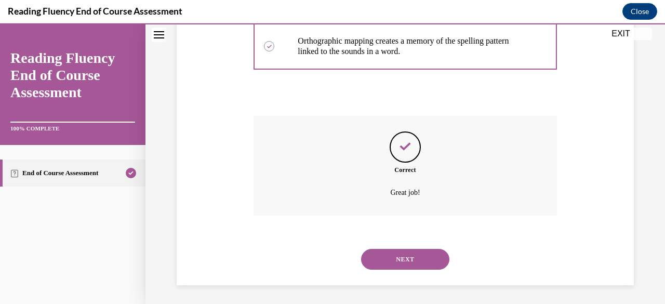
scroll to position [351, 0]
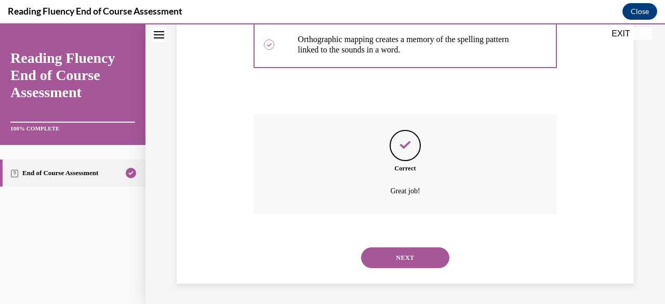
click at [414, 258] on button "NEXT" at bounding box center [405, 257] width 88 height 21
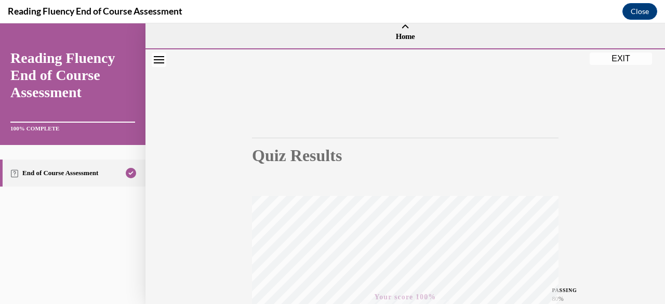
scroll to position [0, 0]
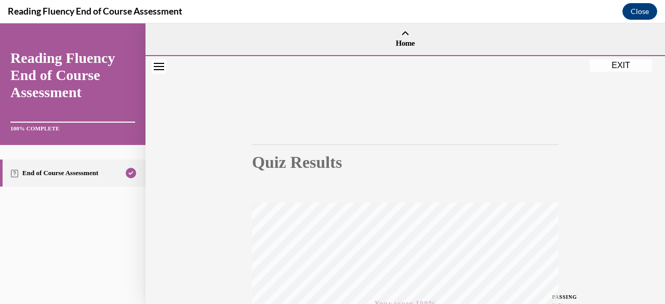
click at [619, 67] on button "EXIT" at bounding box center [620, 65] width 62 height 12
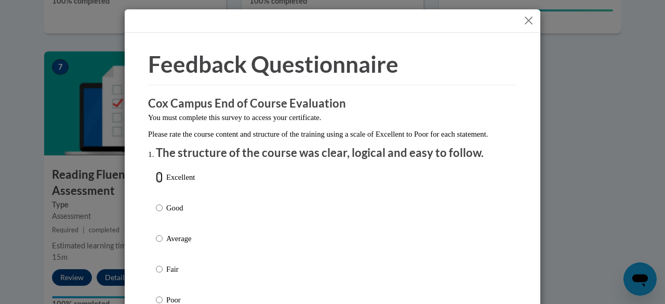
click at [156, 183] on input "Excellent" at bounding box center [159, 176] width 7 height 11
radio input "true"
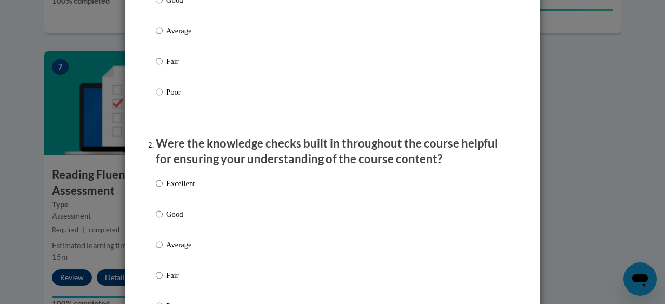
click at [177, 189] on p "Excellent" at bounding box center [180, 183] width 29 height 11
click at [163, 189] on input "Excellent" at bounding box center [159, 183] width 7 height 11
radio input "true"
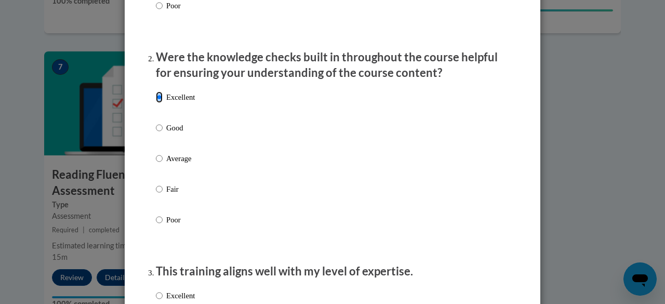
scroll to position [415, 0]
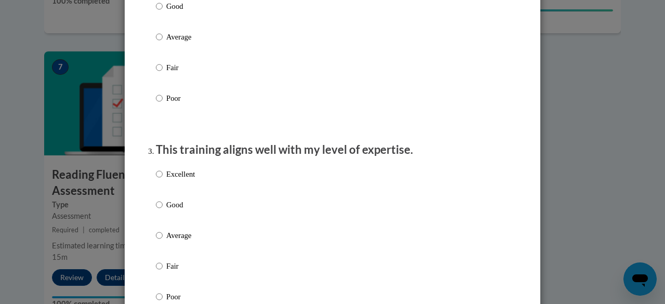
click at [178, 175] on div "Excellent Good Average Fair Poor" at bounding box center [175, 243] width 39 height 161
click at [178, 180] on p "Excellent" at bounding box center [180, 173] width 29 height 11
click at [163, 180] on input "Excellent" at bounding box center [159, 173] width 7 height 11
radio input "true"
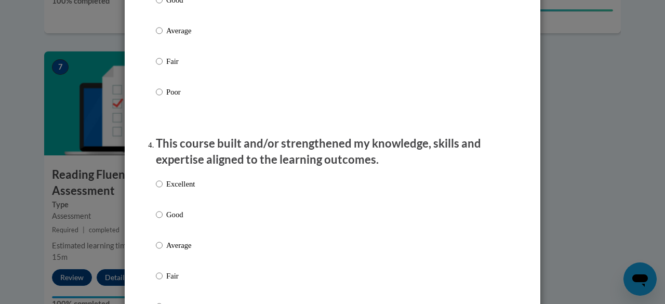
scroll to position [675, 0]
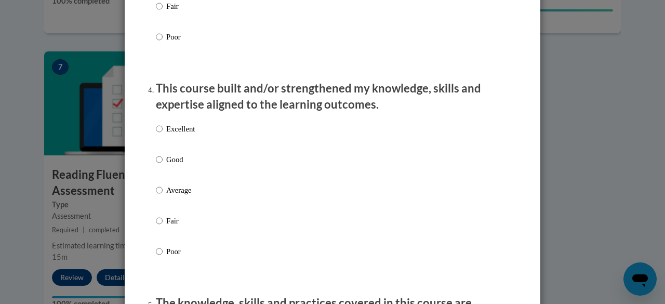
click at [166, 134] on p "Excellent" at bounding box center [180, 128] width 29 height 11
click at [163, 134] on input "Excellent" at bounding box center [159, 128] width 7 height 11
radio input "true"
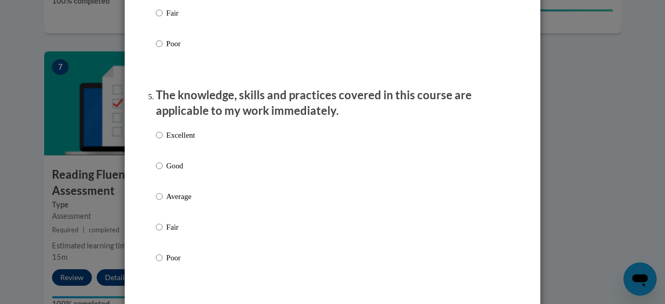
click at [173, 141] on p "Excellent" at bounding box center [180, 134] width 29 height 11
click at [163, 141] on input "Excellent" at bounding box center [159, 134] width 7 height 11
radio input "true"
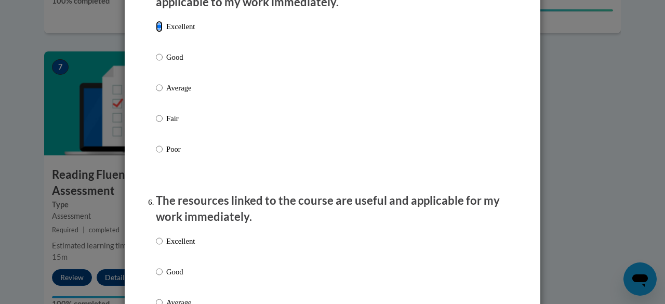
scroll to position [1142, 0]
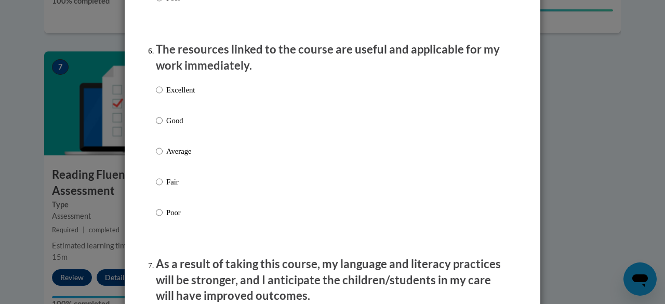
click at [169, 96] on p "Excellent" at bounding box center [180, 89] width 29 height 11
click at [163, 96] on input "Excellent" at bounding box center [159, 89] width 7 height 11
radio input "true"
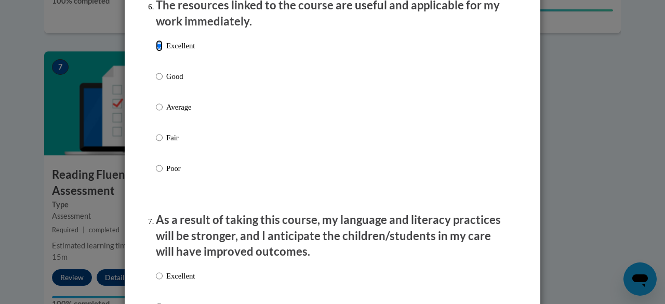
scroll to position [1350, 0]
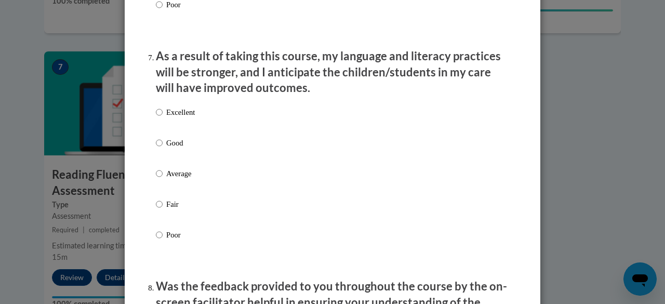
click at [177, 118] on p "Excellent" at bounding box center [180, 111] width 29 height 11
click at [163, 118] on input "Excellent" at bounding box center [159, 111] width 7 height 11
radio input "true"
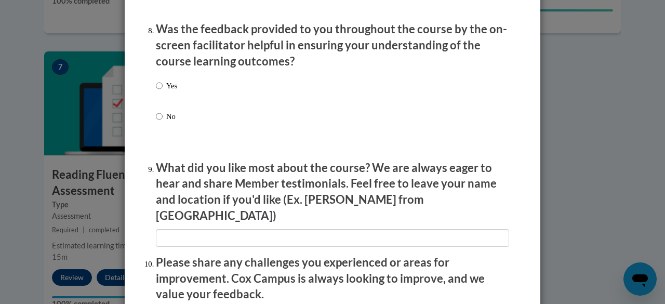
scroll to position [1610, 0]
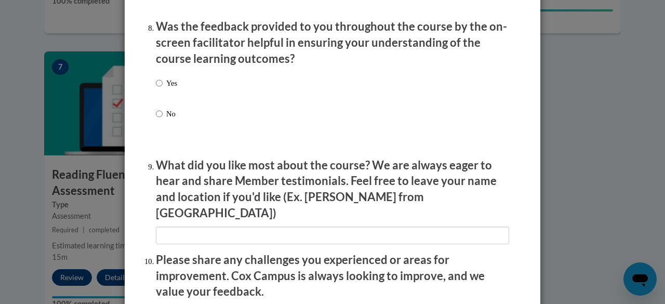
click at [166, 89] on p "Yes" at bounding box center [171, 82] width 11 height 11
click at [163, 89] on input "Yes" at bounding box center [159, 82] width 7 height 11
radio input "true"
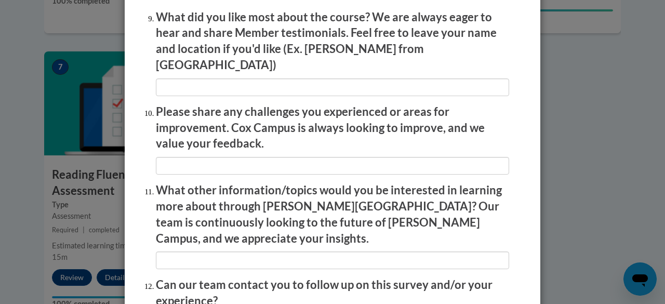
scroll to position [1855, 0]
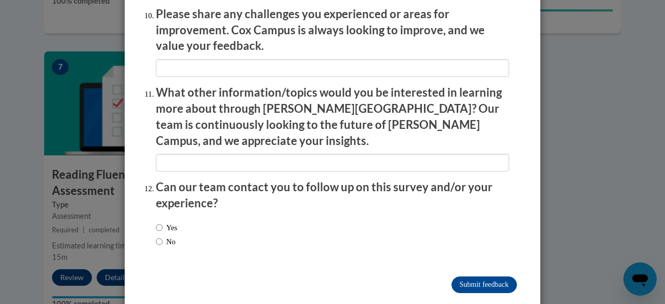
click at [167, 217] on div "Yes No" at bounding box center [166, 235] width 21 height 36
click at [168, 236] on label "No" at bounding box center [166, 241] width 20 height 11
click at [163, 236] on input "No" at bounding box center [159, 241] width 7 height 11
radio input "true"
click at [486, 276] on input "Submit feedback" at bounding box center [483, 284] width 65 height 17
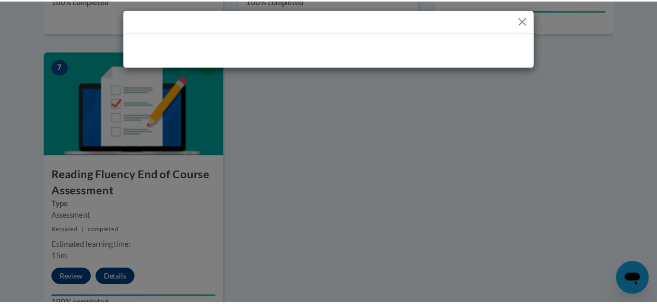
scroll to position [0, 0]
